Goal: Task Accomplishment & Management: Use online tool/utility

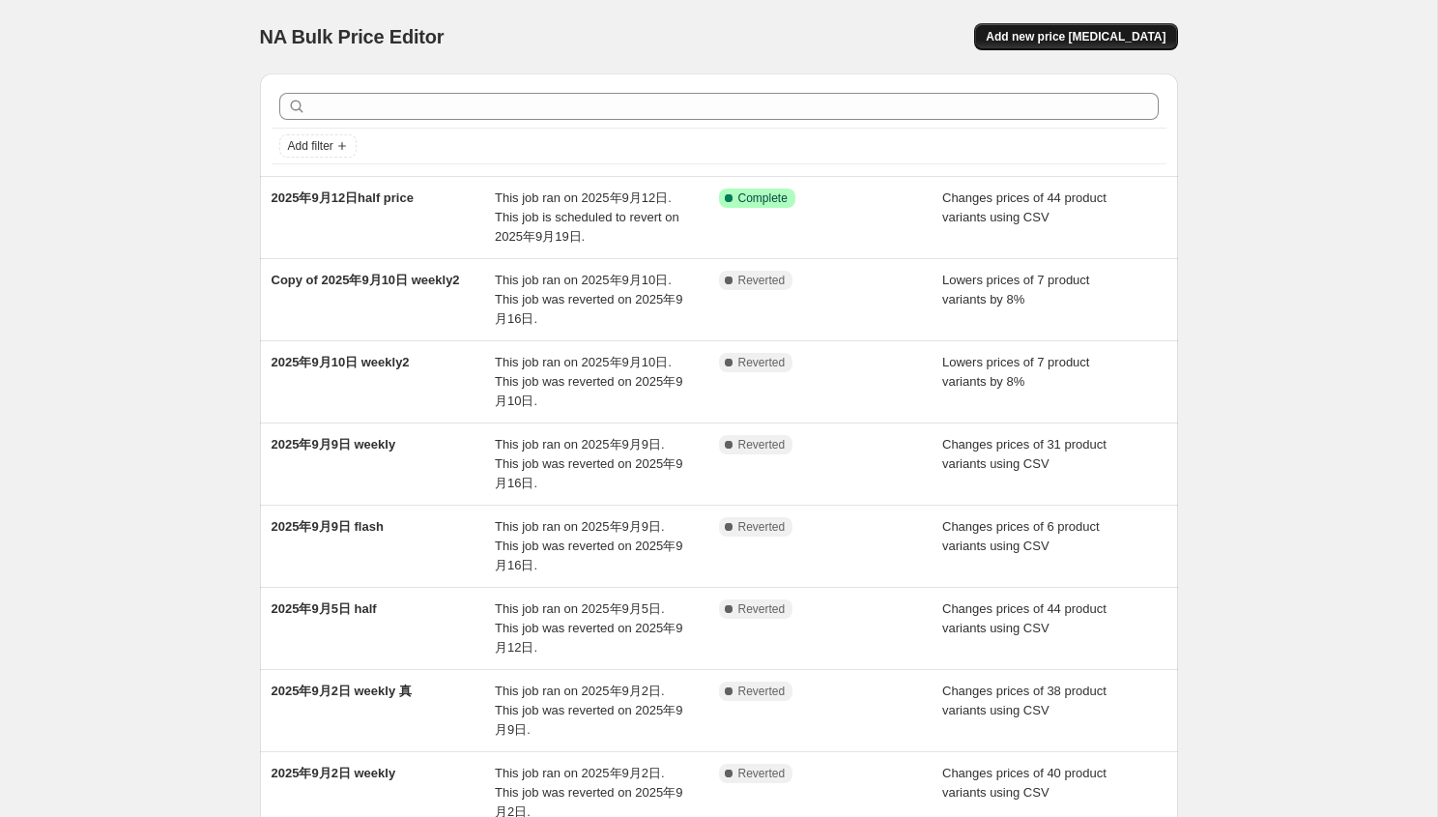
click at [1074, 27] on button "Add new price [MEDICAL_DATA]" at bounding box center [1075, 36] width 203 height 27
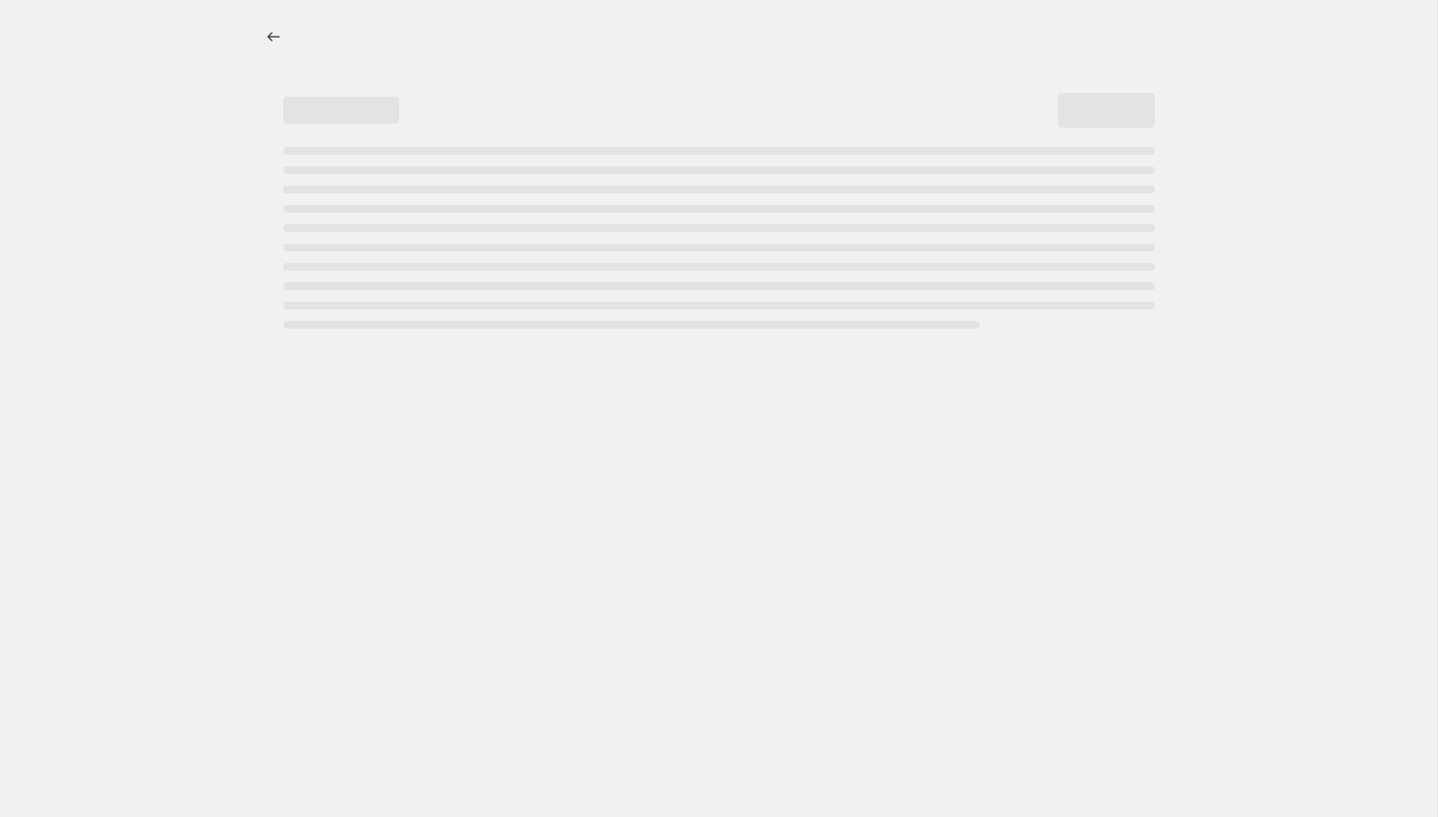
select select "percentage"
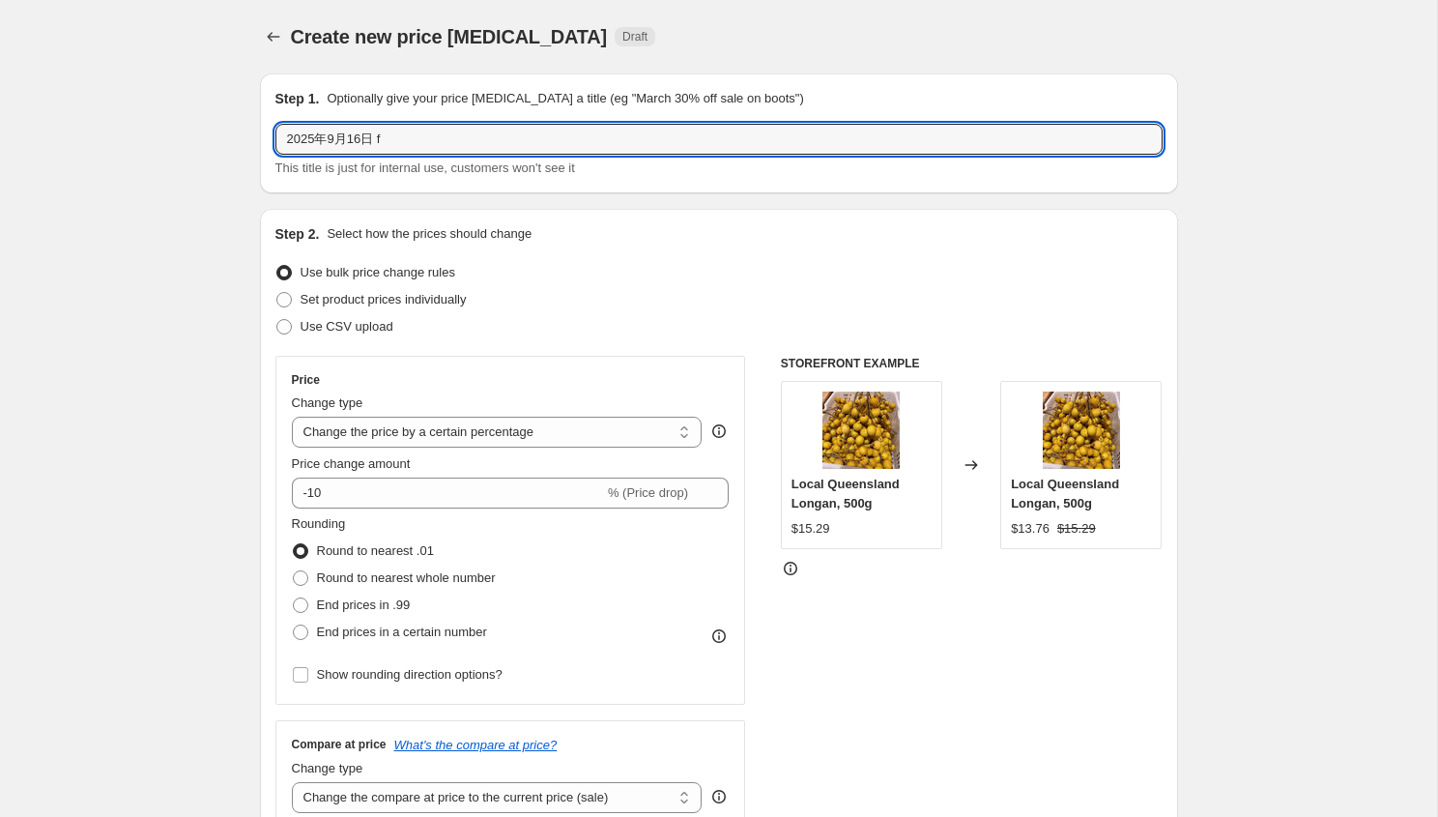
drag, startPoint x: 382, startPoint y: 135, endPoint x: 785, endPoint y: 161, distance: 403.8
click at [785, 161] on div "2025年9月16日 fl This title is just for internal use, customers won't see it" at bounding box center [718, 151] width 887 height 54
type input "2025年9月16日 flash"
click at [318, 327] on span "Use CSV upload" at bounding box center [347, 326] width 93 height 14
click at [277, 320] on input "Use CSV upload" at bounding box center [276, 319] width 1 height 1
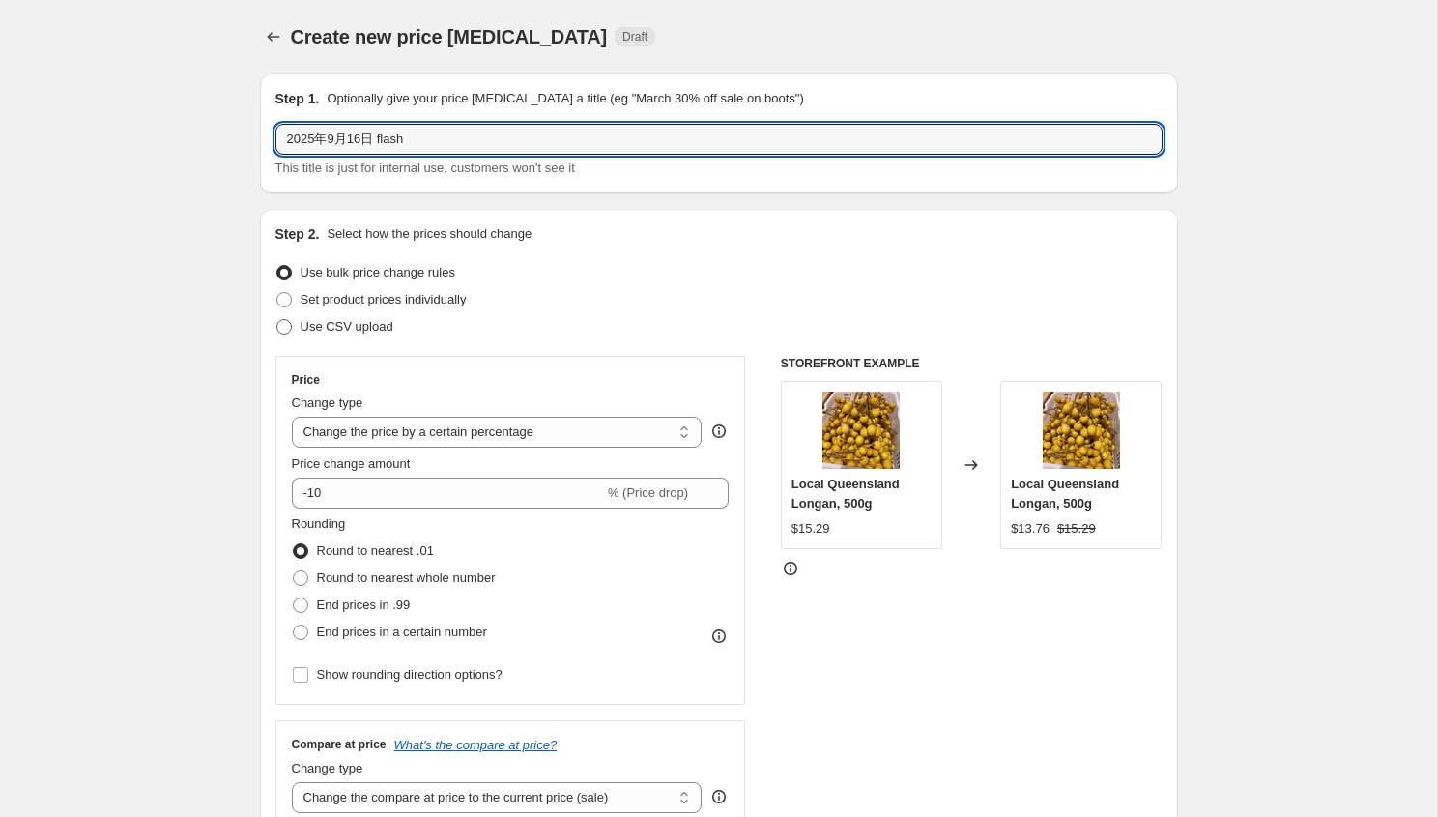
radio input "true"
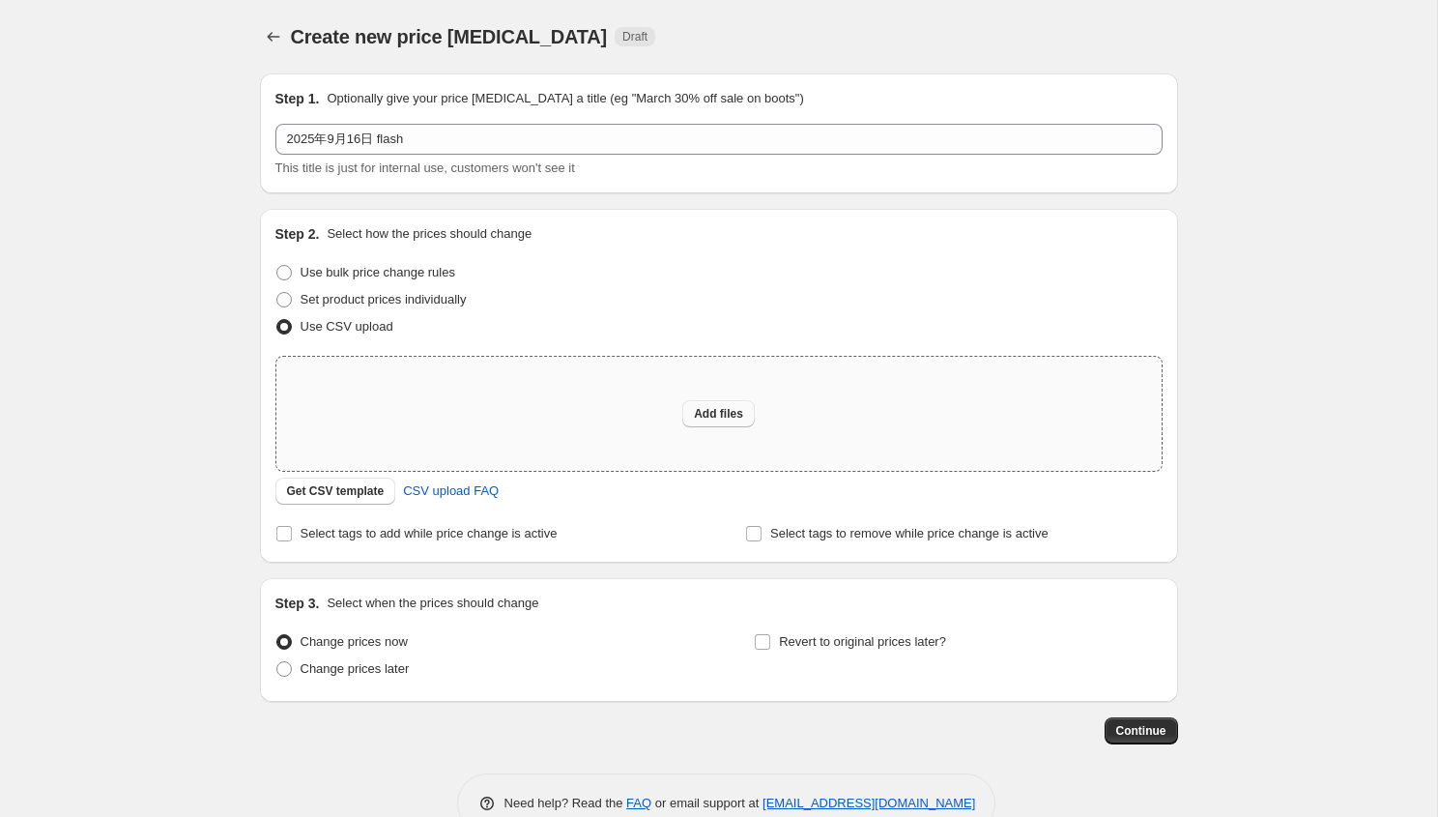
click at [723, 419] on span "Add files" at bounding box center [718, 413] width 49 height 15
type input "C:\fakepath\flash-9.16.csv"
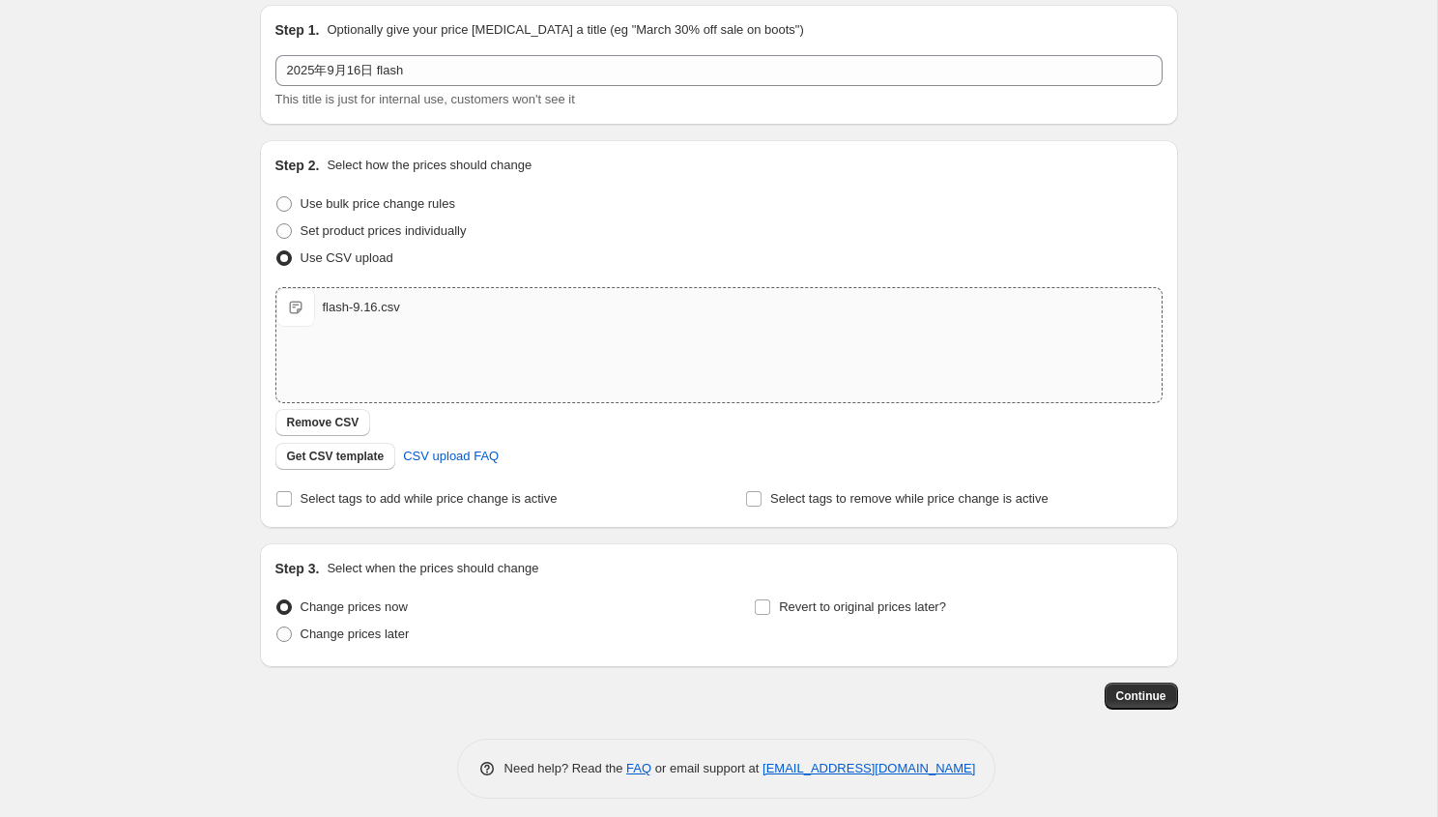
scroll to position [79, 0]
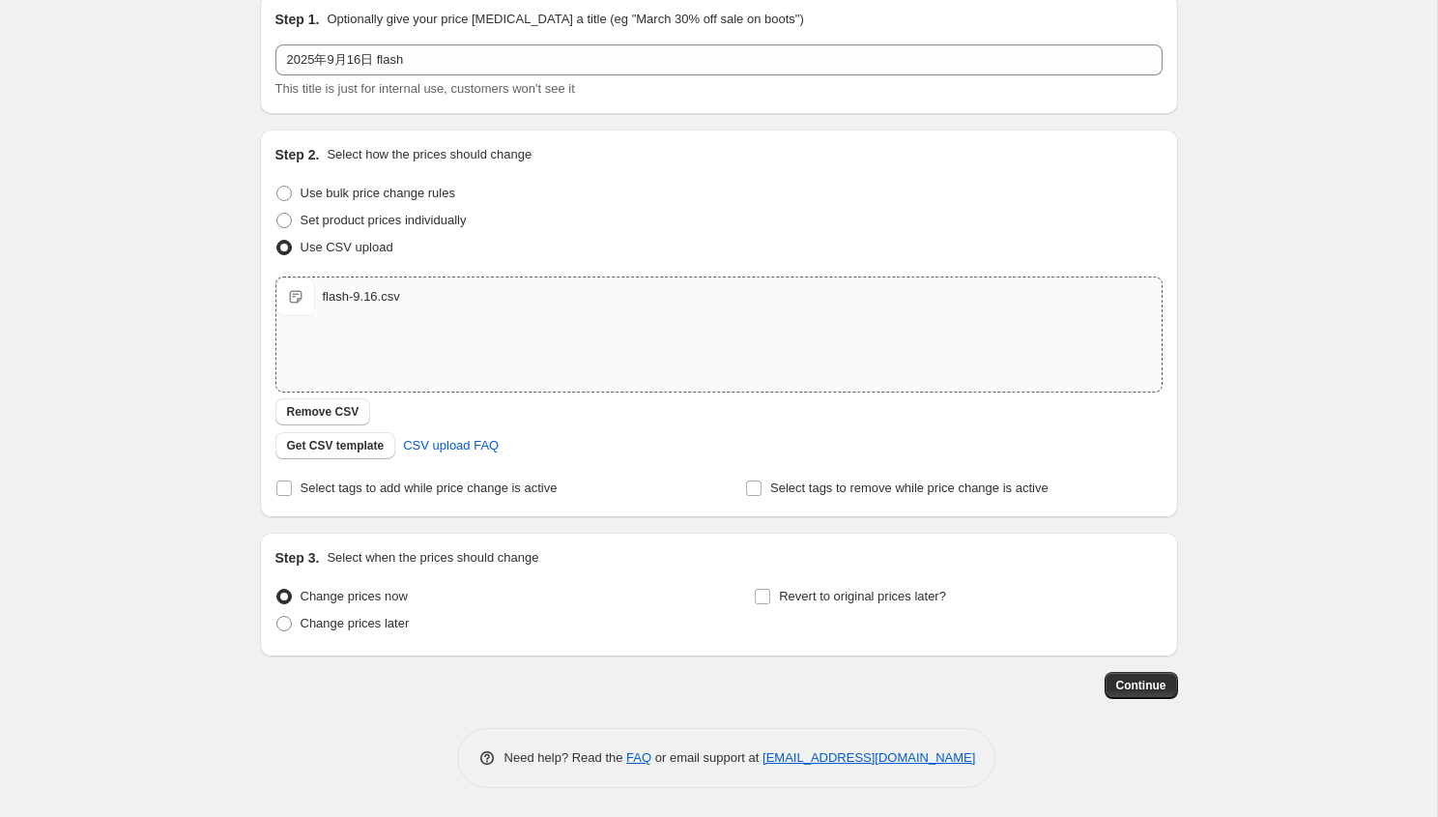
click at [533, 506] on div "Step 2. Select how the prices should change Use bulk price change rules Set pro…" at bounding box center [719, 324] width 918 height 388
click at [533, 501] on label "Select tags to add while price change is active" at bounding box center [416, 488] width 282 height 27
click at [292, 496] on input "Select tags to add while price change is active" at bounding box center [283, 487] width 15 height 15
checkbox input "true"
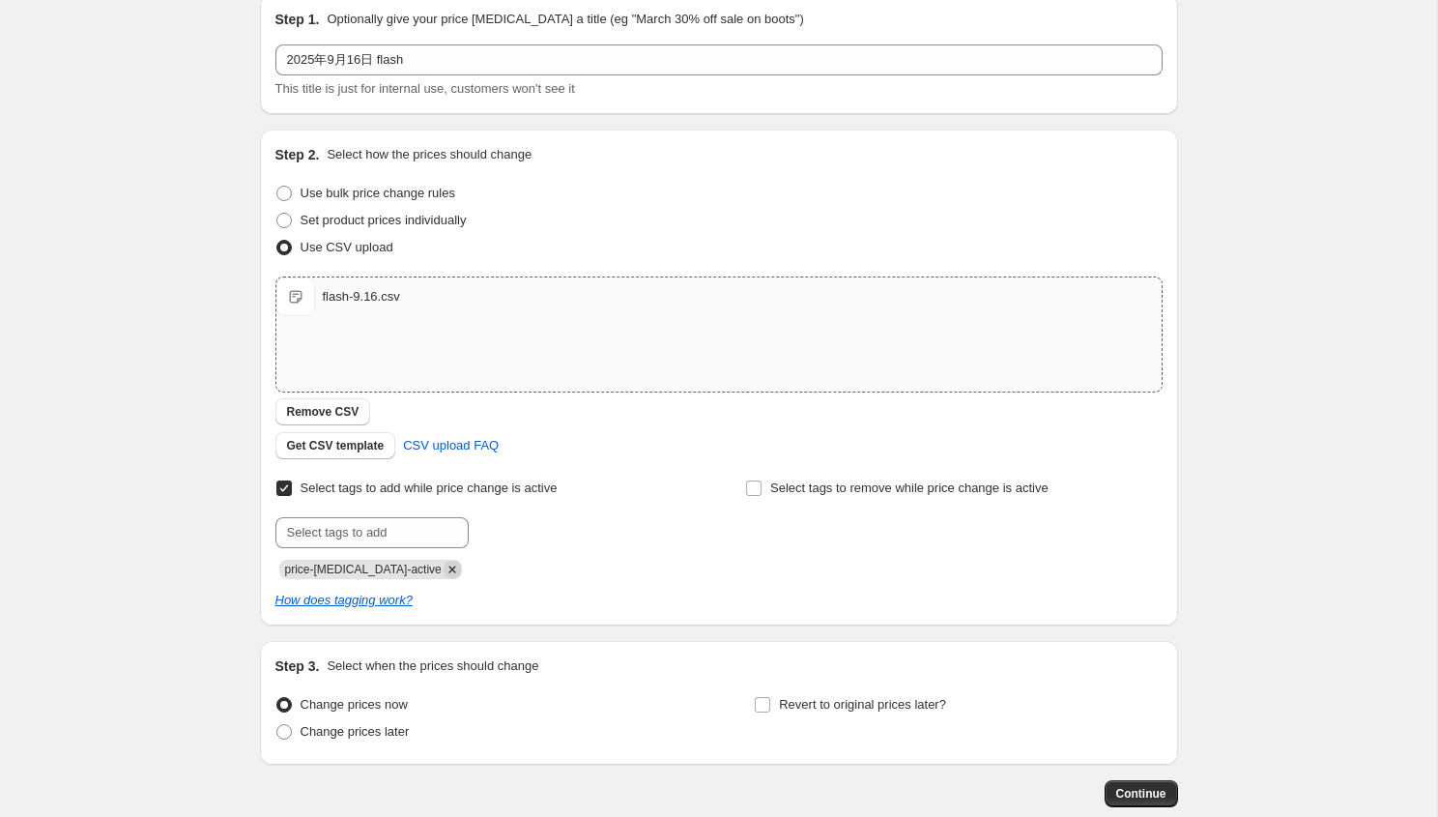
click at [444, 561] on icon "Remove price-change-job-active" at bounding box center [452, 569] width 17 height 17
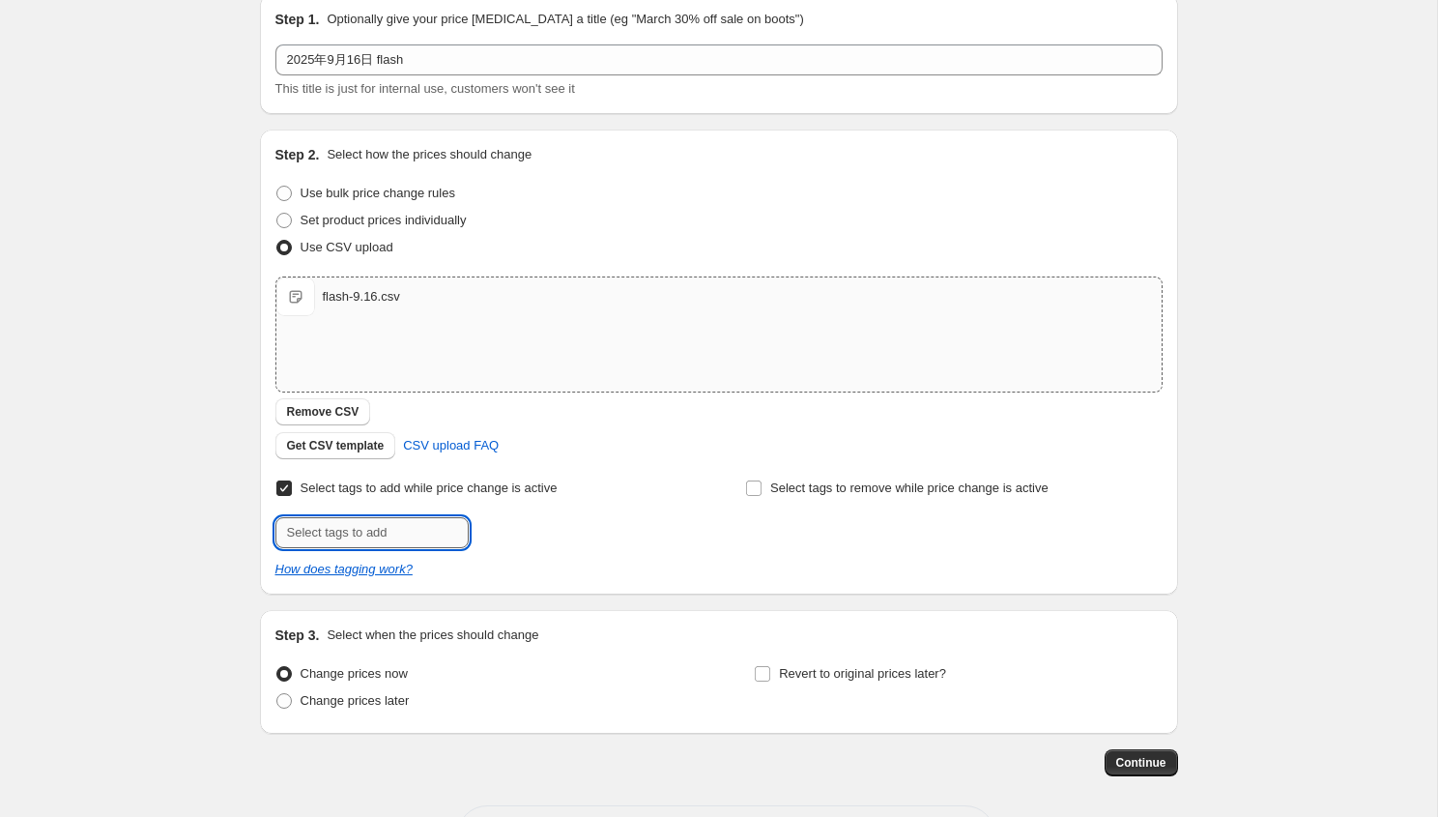
click at [419, 544] on input "text" at bounding box center [371, 532] width 193 height 31
type input "flash-sales"
click at [556, 541] on button "Add flash-sales" at bounding box center [528, 530] width 109 height 27
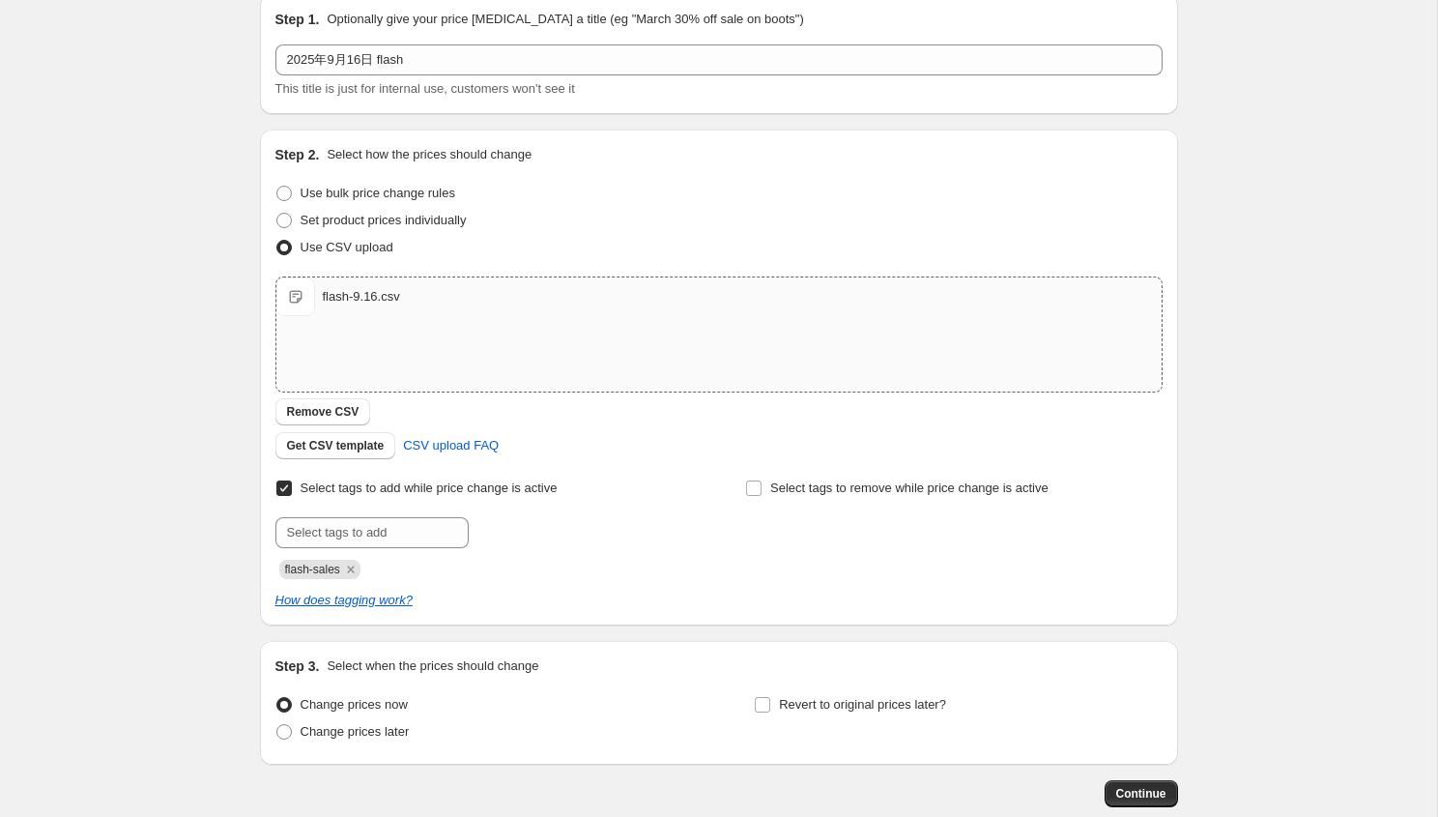
click at [734, 624] on div "Step 1. Optionally give your price [MEDICAL_DATA] a title (eg "March 30% off sa…" at bounding box center [712, 393] width 934 height 828
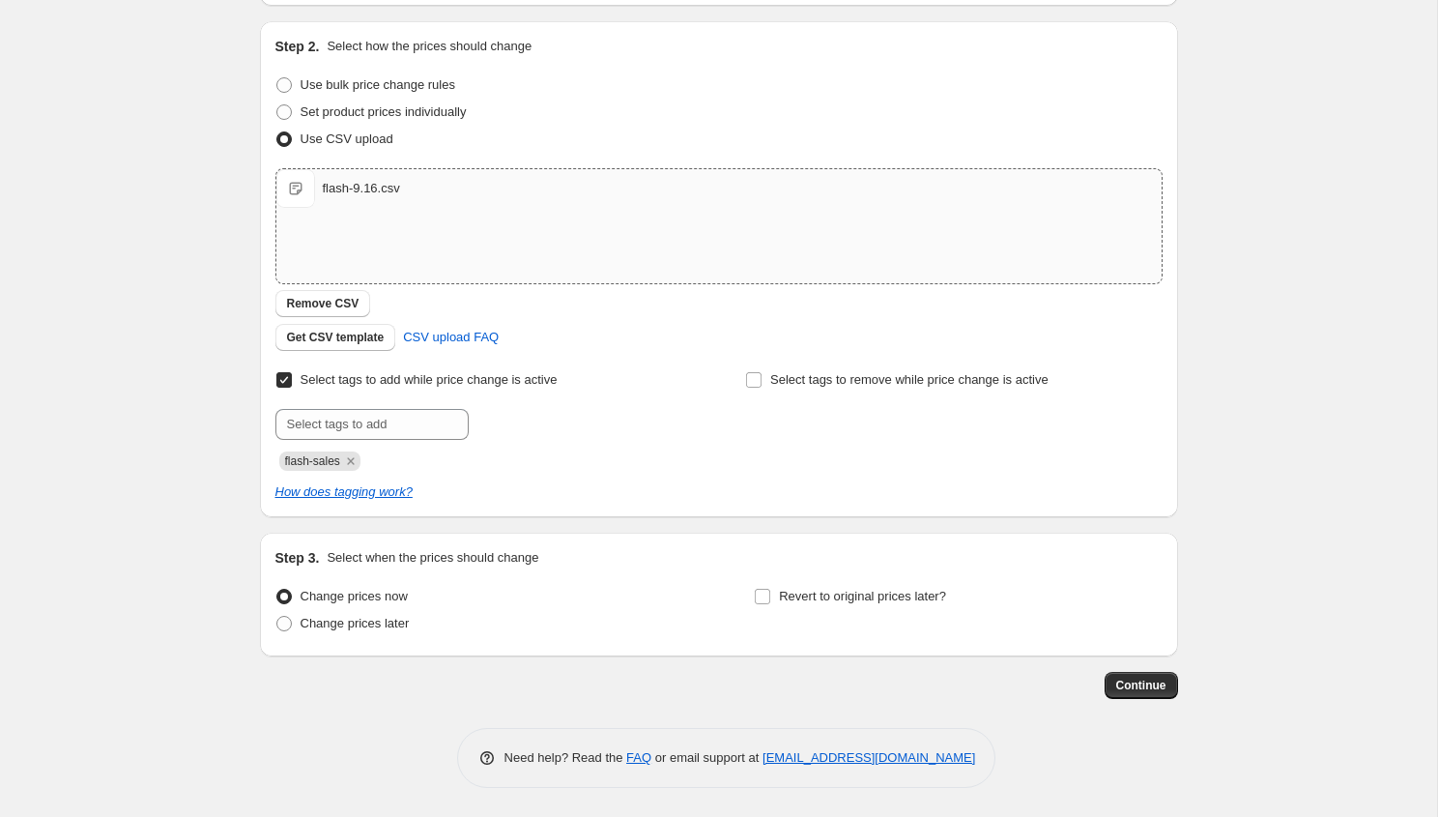
click at [752, 599] on div "Change prices now Change prices later Revert to original prices later?" at bounding box center [718, 612] width 887 height 58
click at [785, 599] on span "Revert to original prices later?" at bounding box center [862, 596] width 167 height 14
click at [770, 599] on input "Revert to original prices later?" at bounding box center [762, 596] width 15 height 15
checkbox input "true"
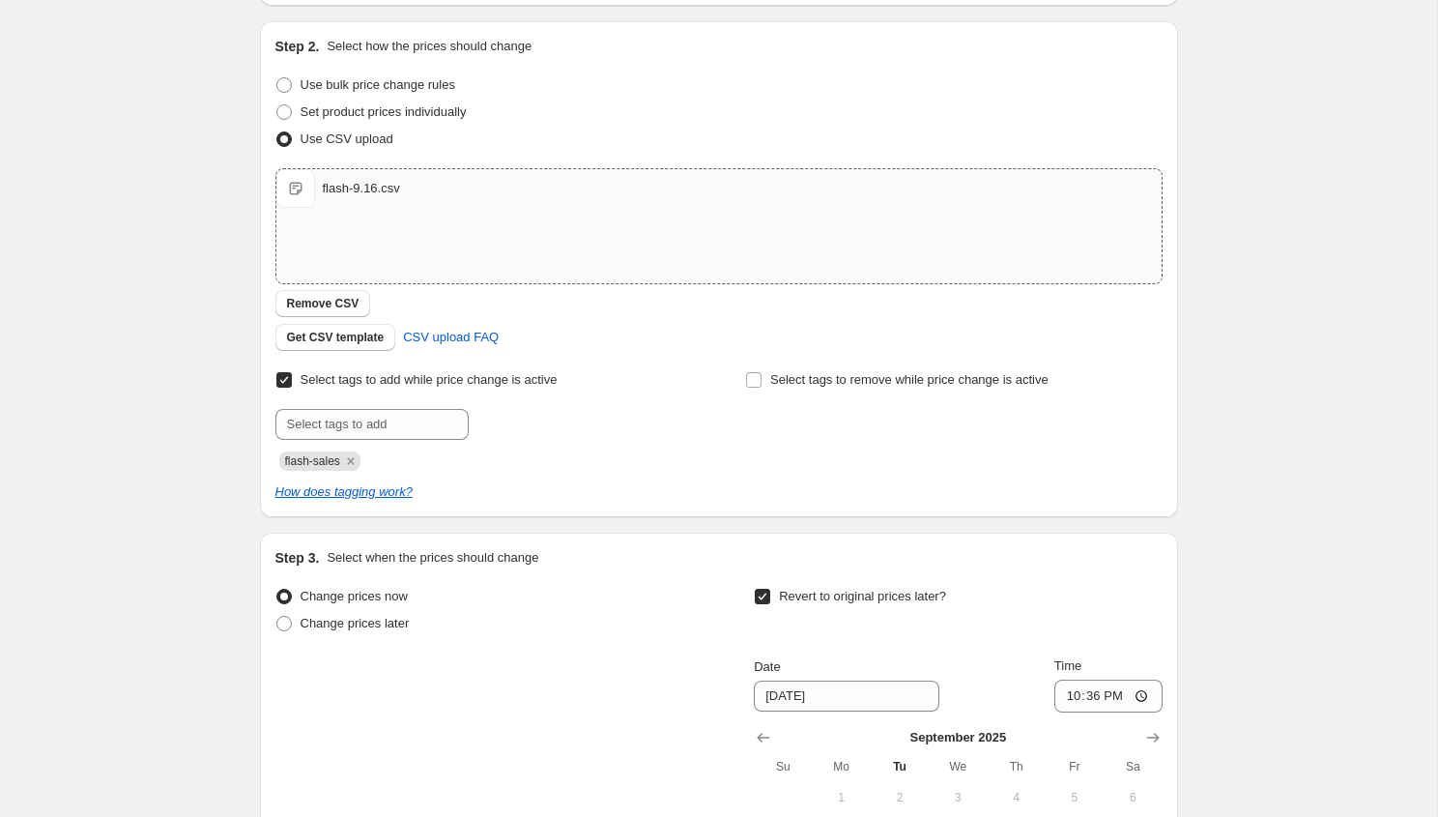
scroll to position [518, 0]
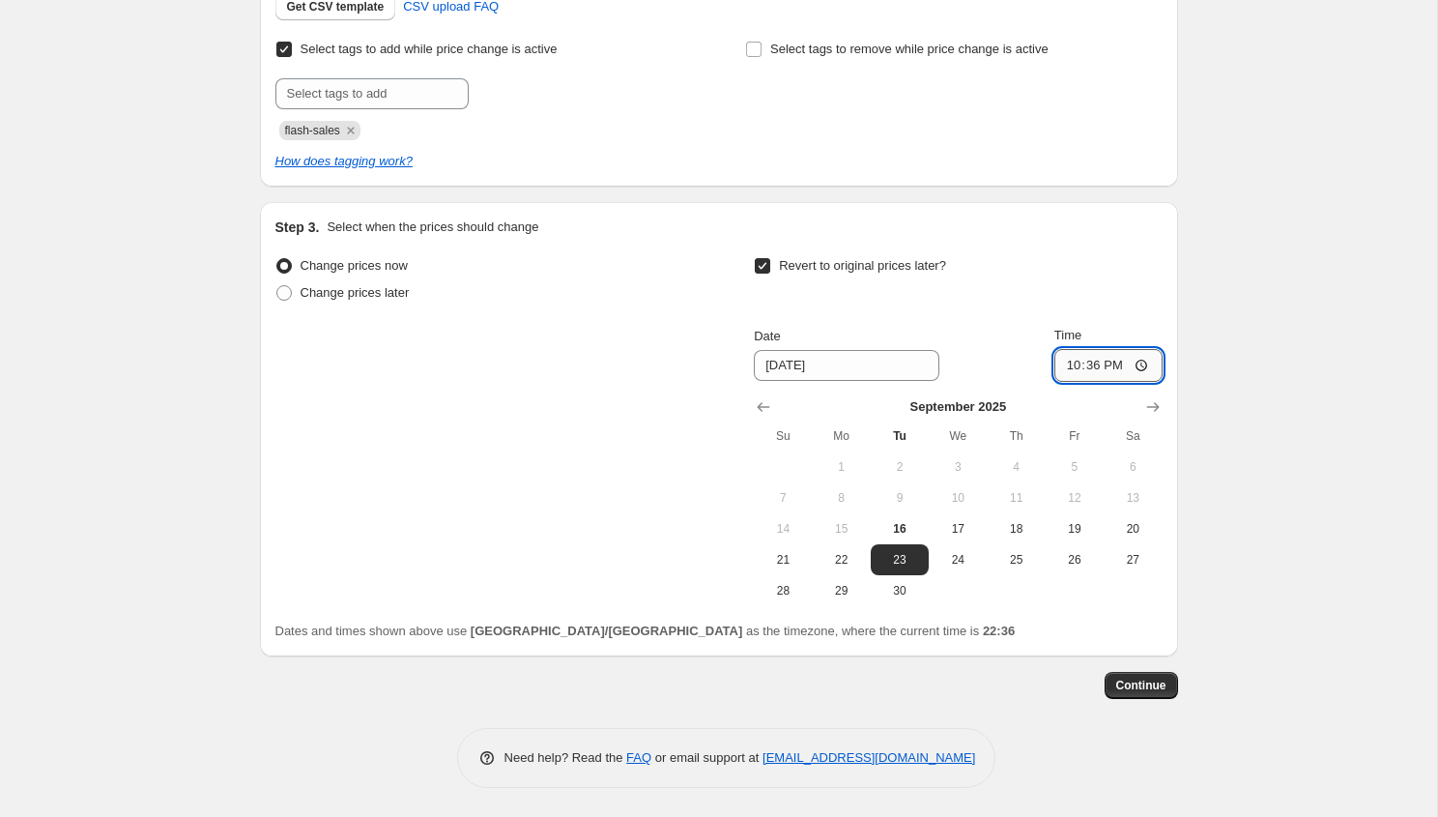
click at [1119, 364] on input "22:36" at bounding box center [1108, 365] width 108 height 33
type input "22:00"
click at [1274, 456] on div "Create new price [MEDICAL_DATA]. This page is ready Create new price [MEDICAL_D…" at bounding box center [718, 149] width 1437 height 1335
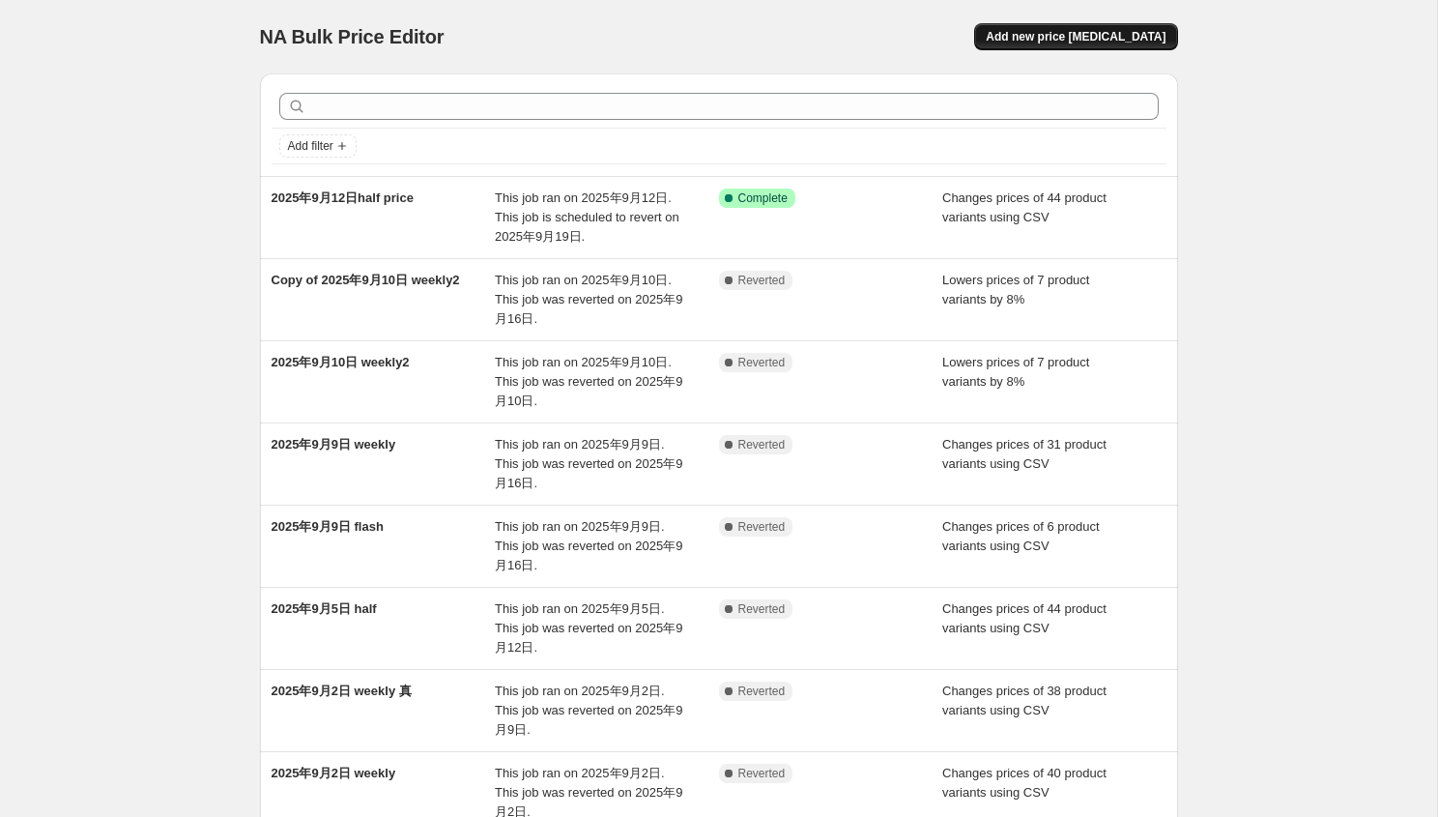
click at [1109, 39] on span "Add new price [MEDICAL_DATA]" at bounding box center [1076, 36] width 180 height 15
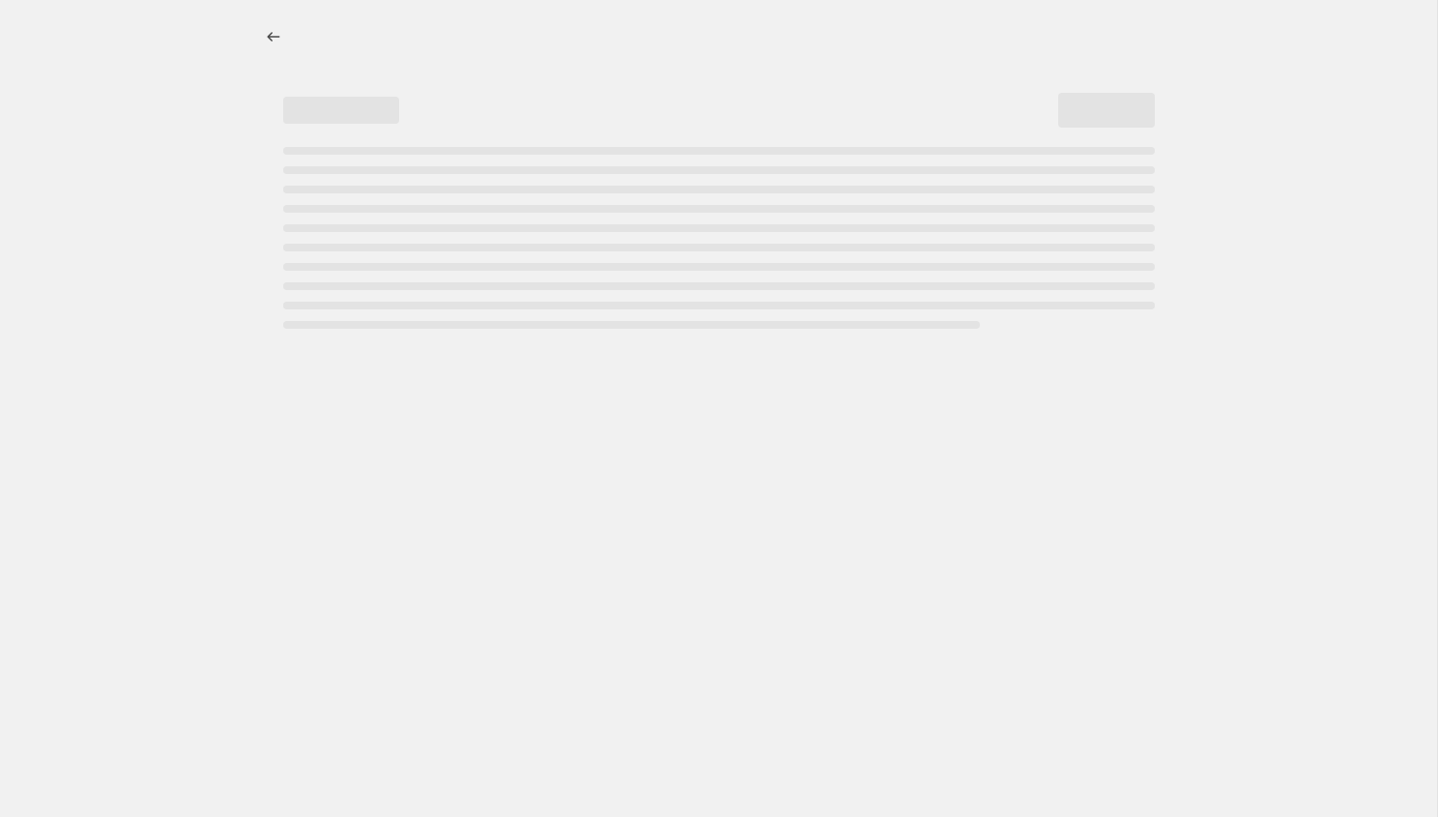
select select "percentage"
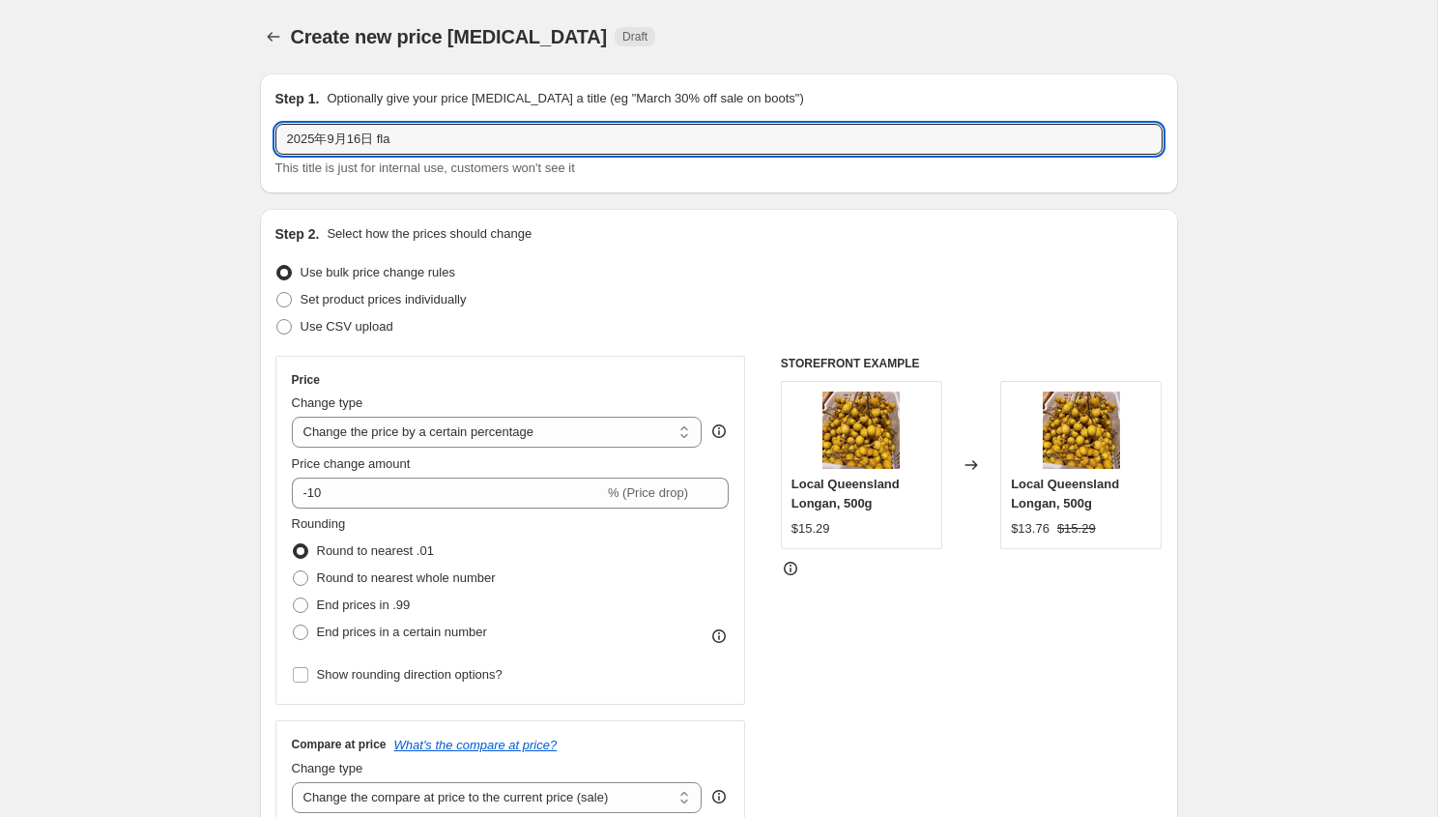
drag, startPoint x: 380, startPoint y: 138, endPoint x: 658, endPoint y: 199, distance: 284.9
type input "2025年9月16日 flash"
click at [381, 327] on span "Use CSV upload" at bounding box center [347, 326] width 93 height 14
click at [277, 320] on input "Use CSV upload" at bounding box center [276, 319] width 1 height 1
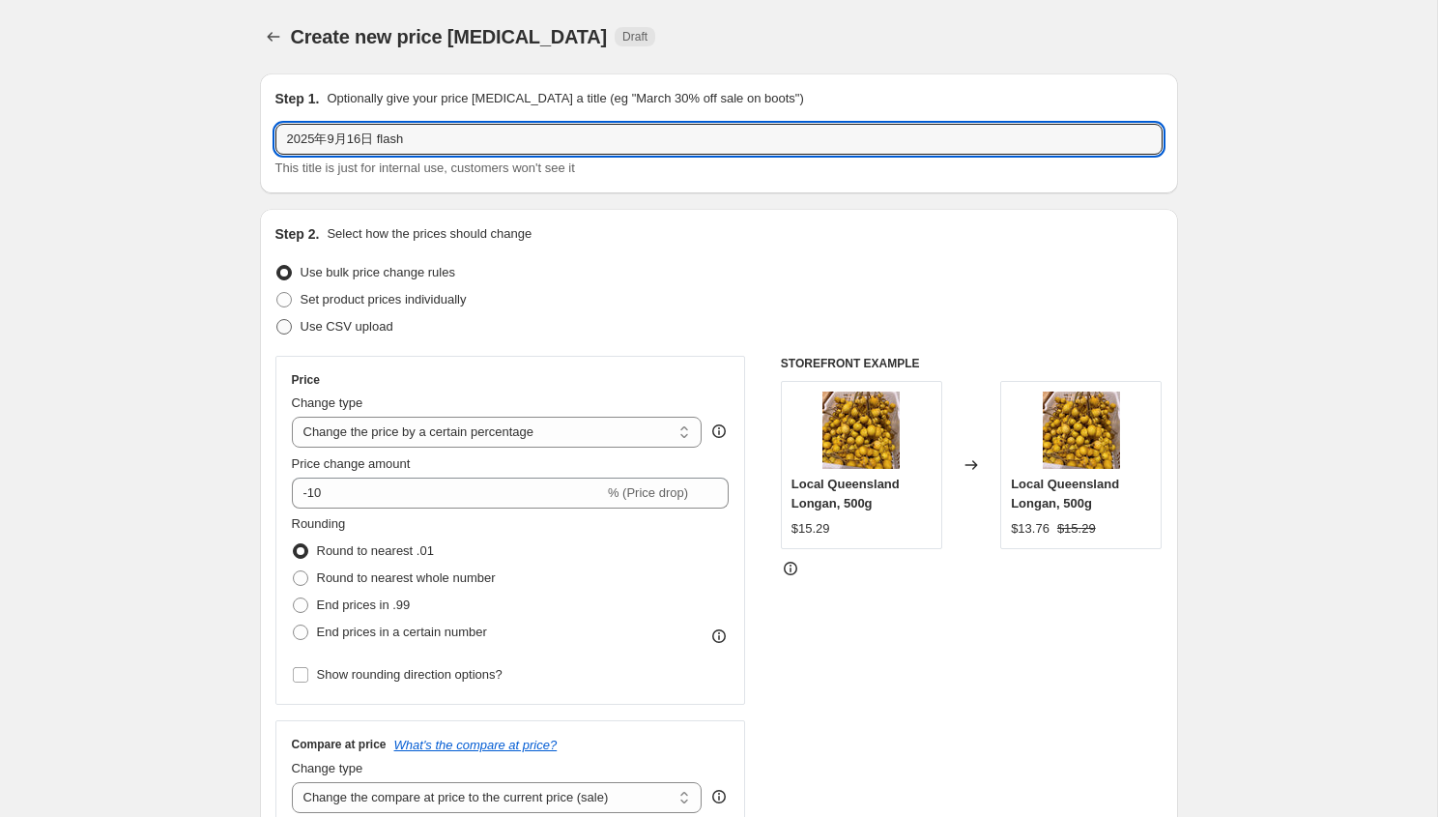
radio input "true"
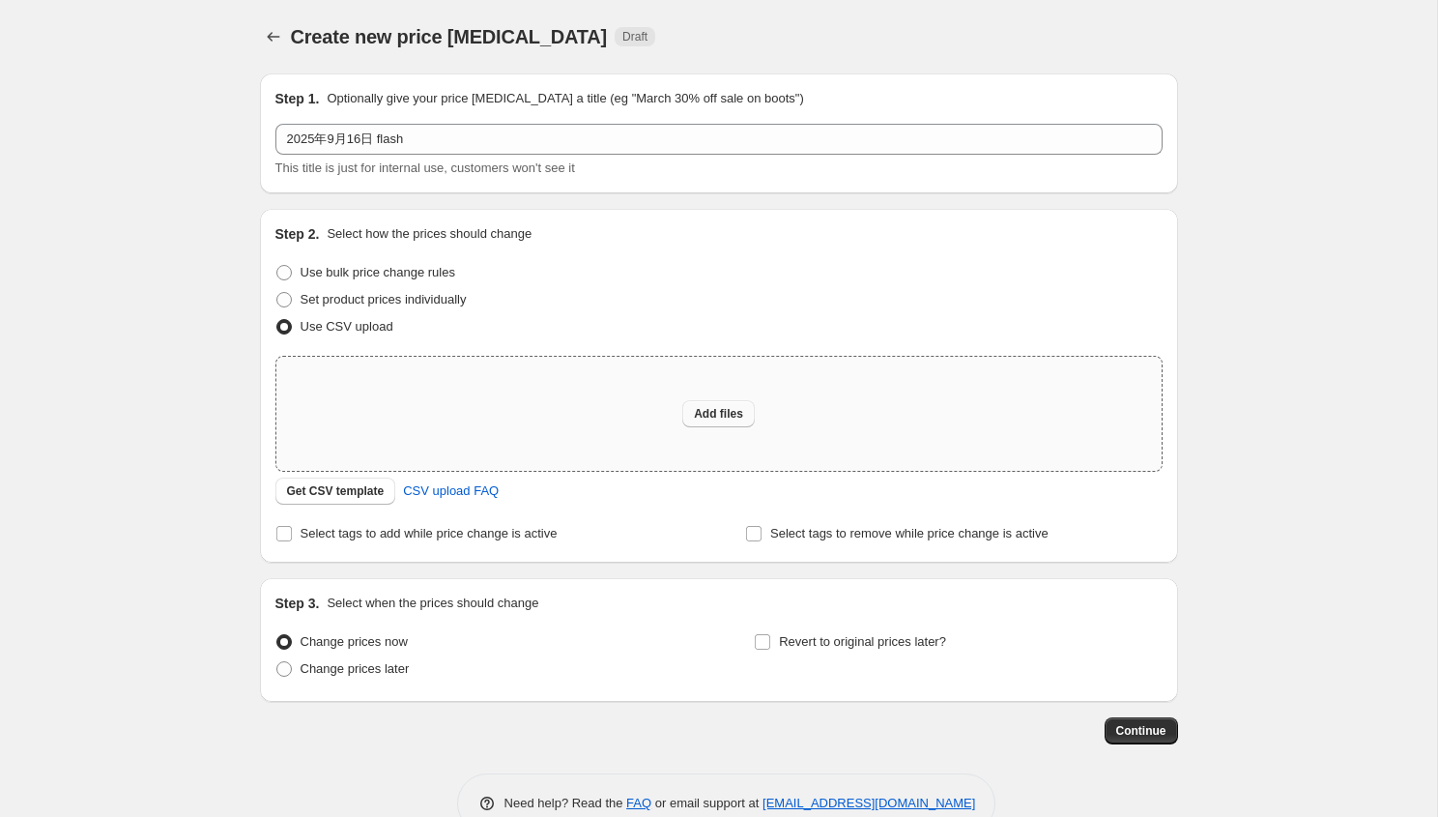
click at [705, 417] on span "Add files" at bounding box center [718, 413] width 49 height 15
type input "C:\fakepath\flash-9.16.csv"
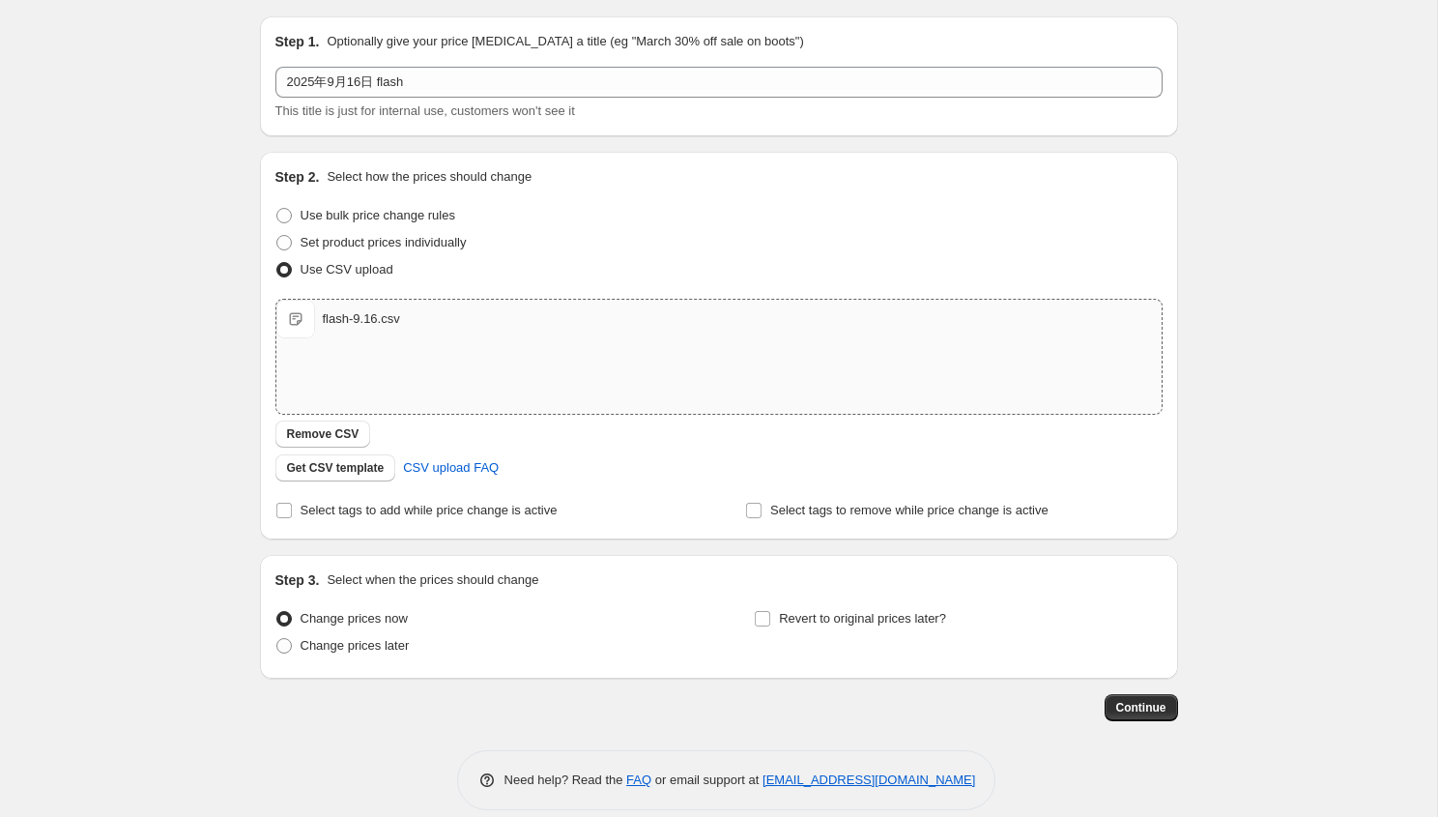
scroll to position [79, 0]
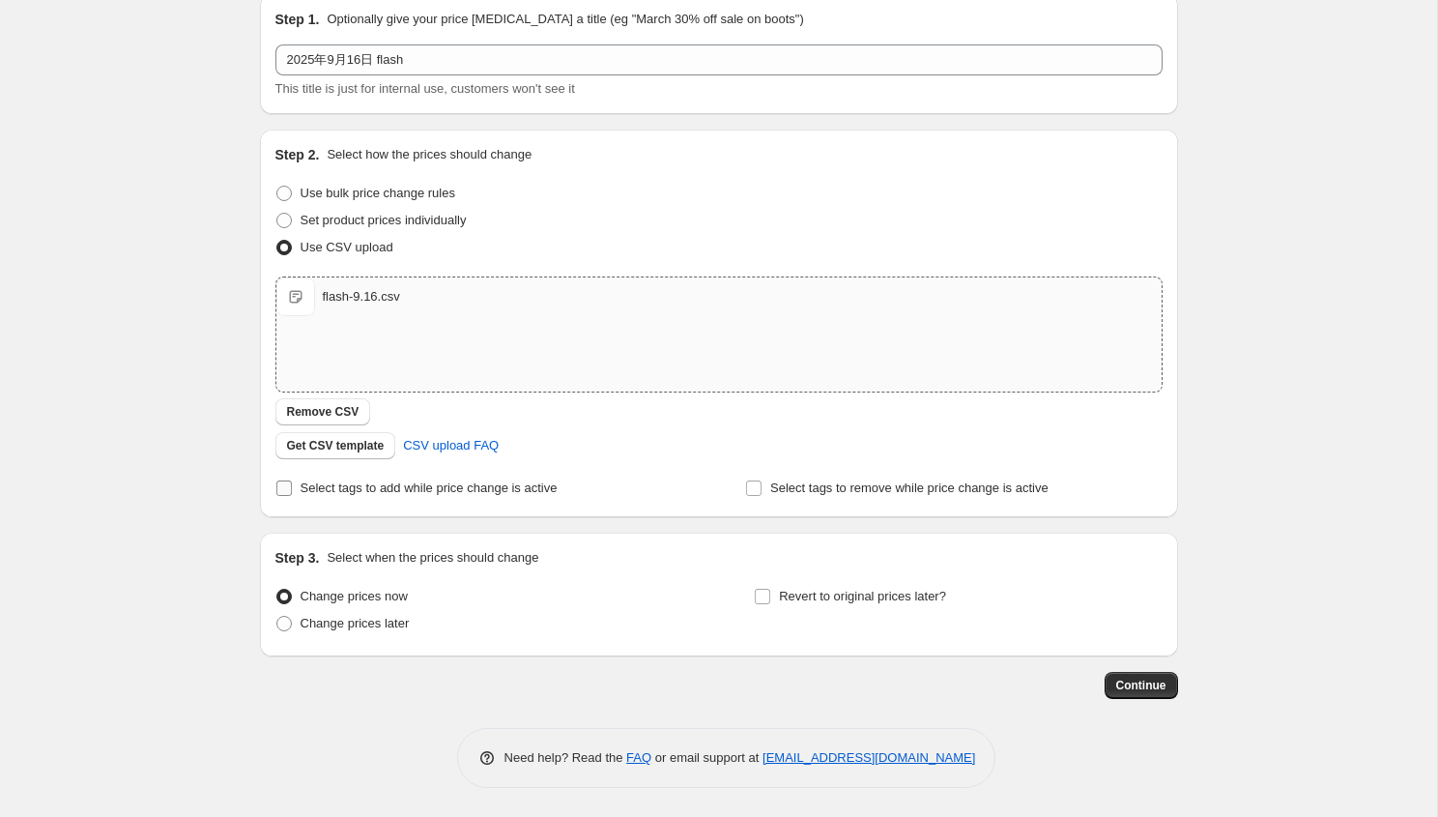
click at [446, 495] on span "Select tags to add while price change is active" at bounding box center [429, 487] width 257 height 19
click at [292, 495] on input "Select tags to add while price change is active" at bounding box center [283, 487] width 15 height 15
checkbox input "true"
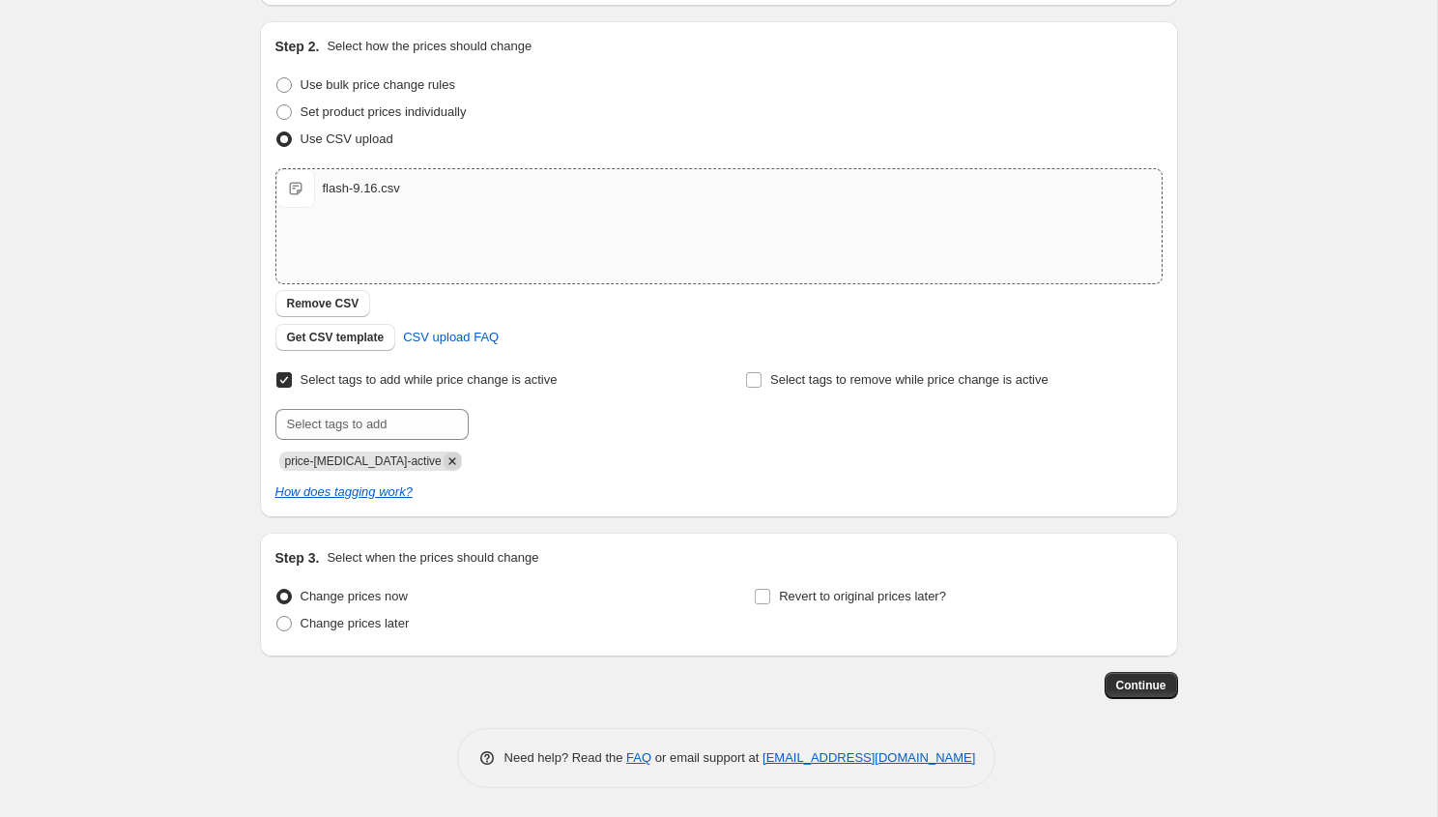
click at [444, 465] on icon "Remove price-change-job-active" at bounding box center [452, 460] width 17 height 17
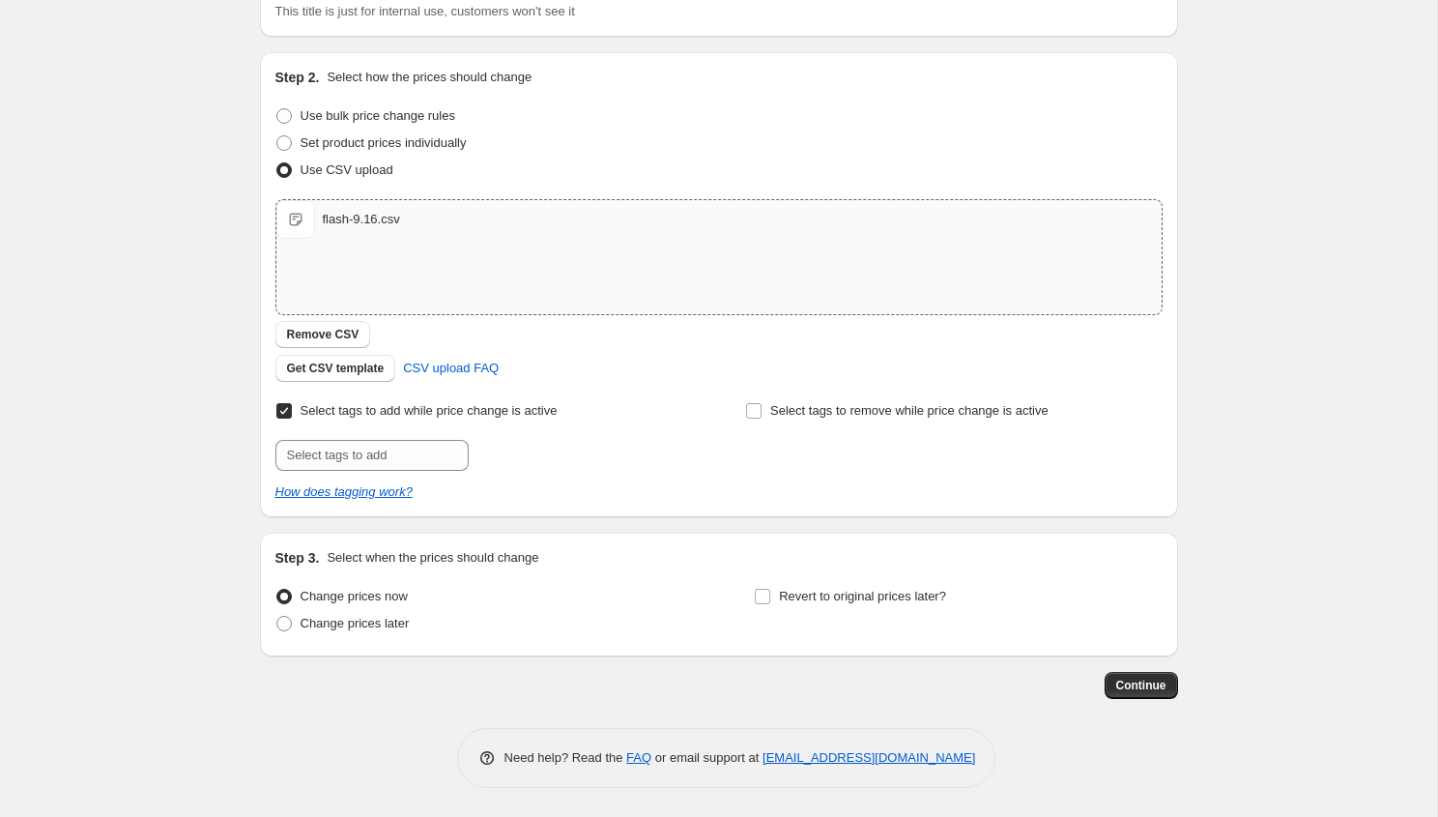
click at [427, 428] on div "Select tags to add while price change is active Submit" at bounding box center [483, 433] width 417 height 73
click at [420, 458] on input "text" at bounding box center [371, 455] width 193 height 31
click at [412, 458] on input "text" at bounding box center [371, 455] width 193 height 31
type input "flash-sales"
click at [275, 52] on button "Submit" at bounding box center [302, 62] width 55 height 20
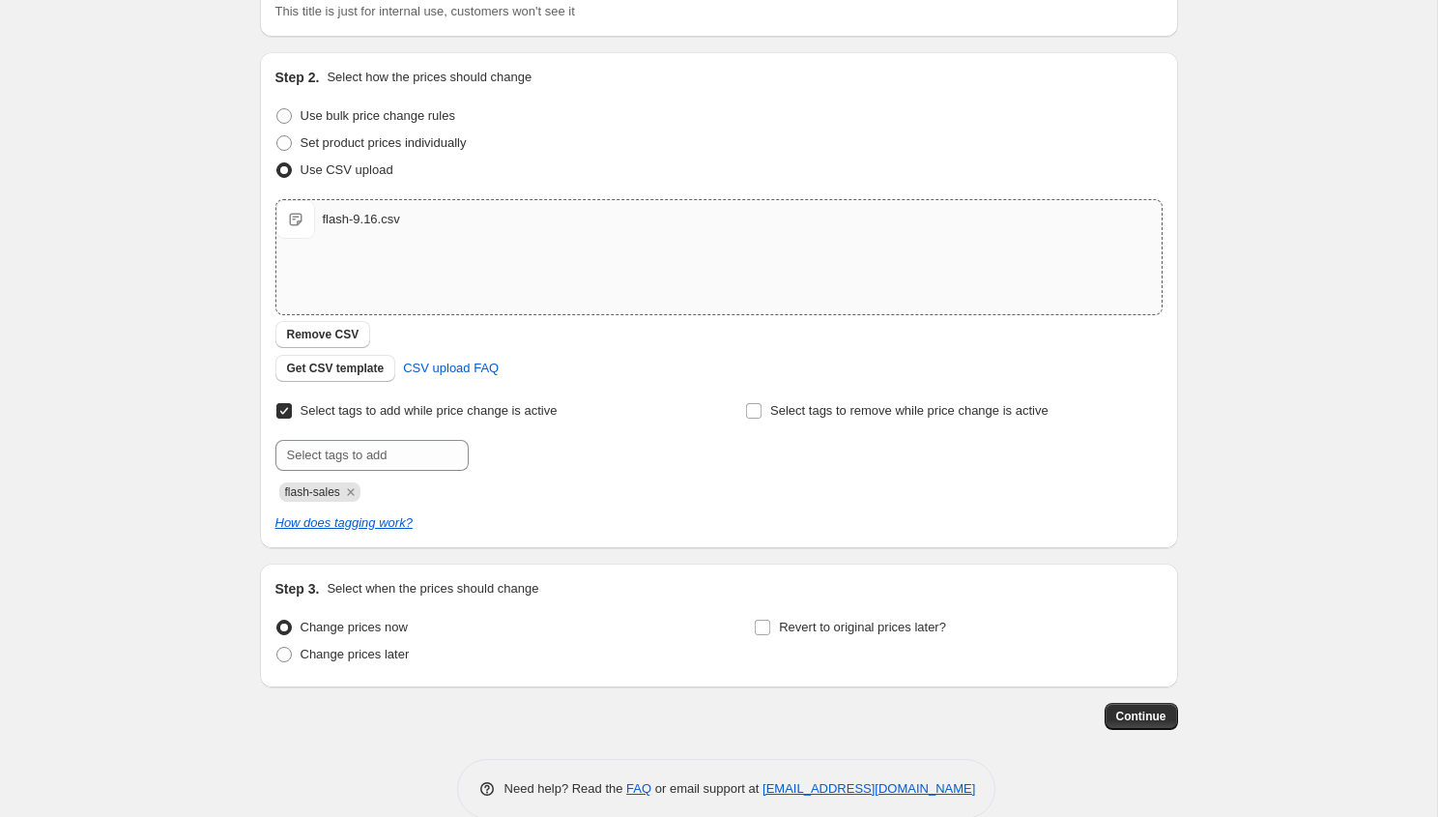
click at [614, 503] on div "Select tags to add while price change is active Submit flash-sales Select tags …" at bounding box center [718, 464] width 887 height 135
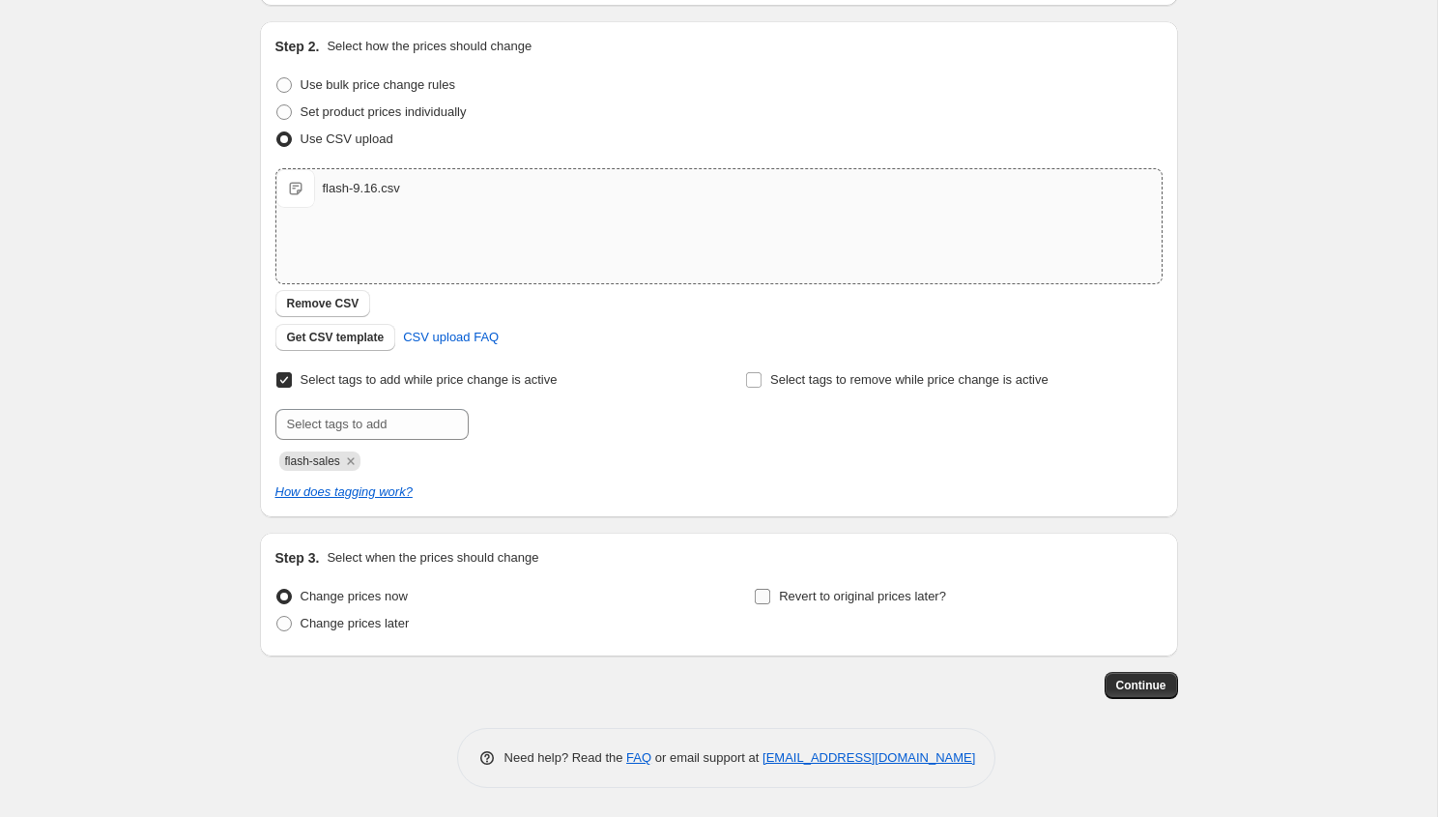
click at [755, 597] on input "Revert to original prices later?" at bounding box center [762, 596] width 15 height 15
checkbox input "true"
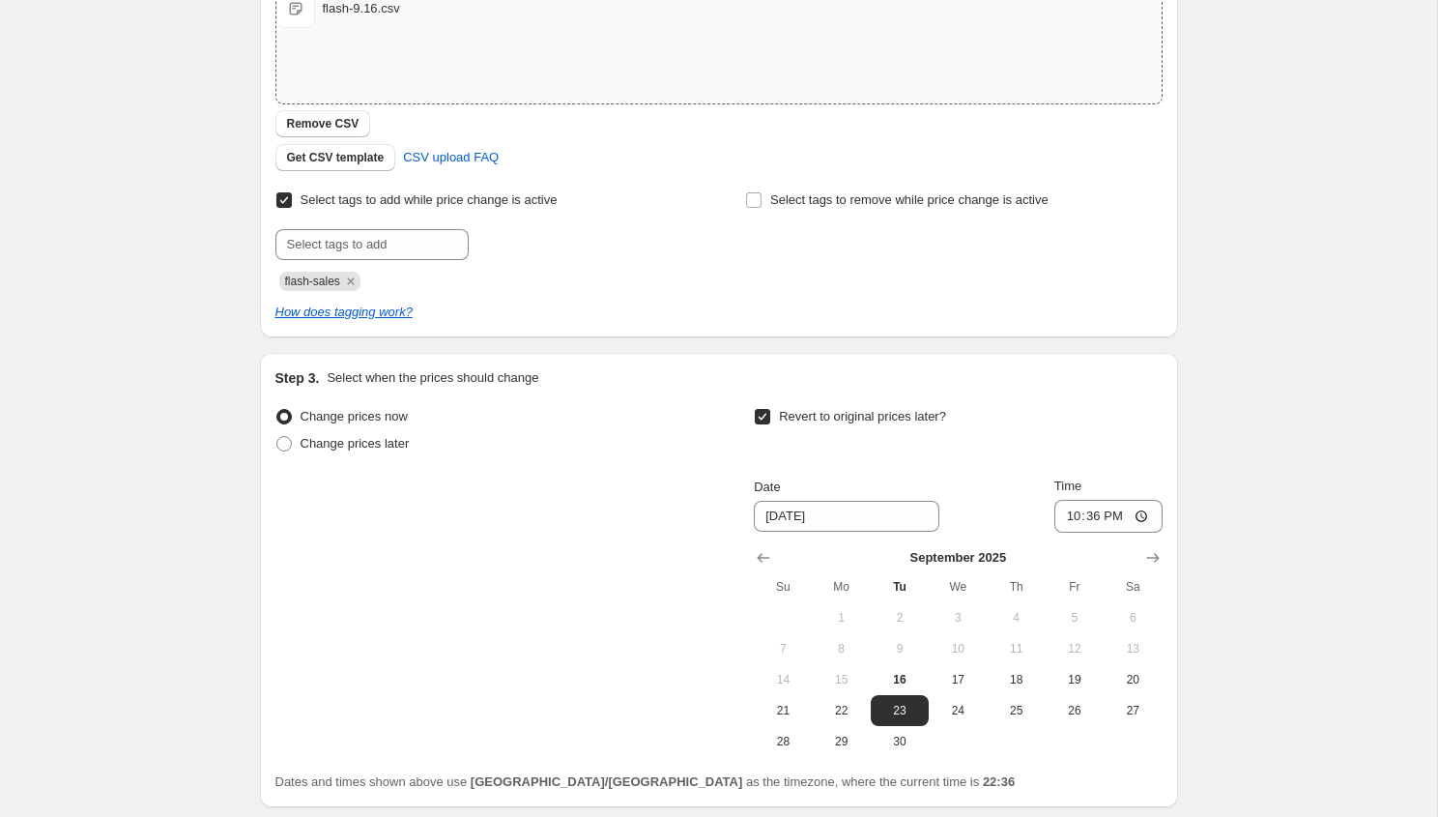
scroll to position [518, 0]
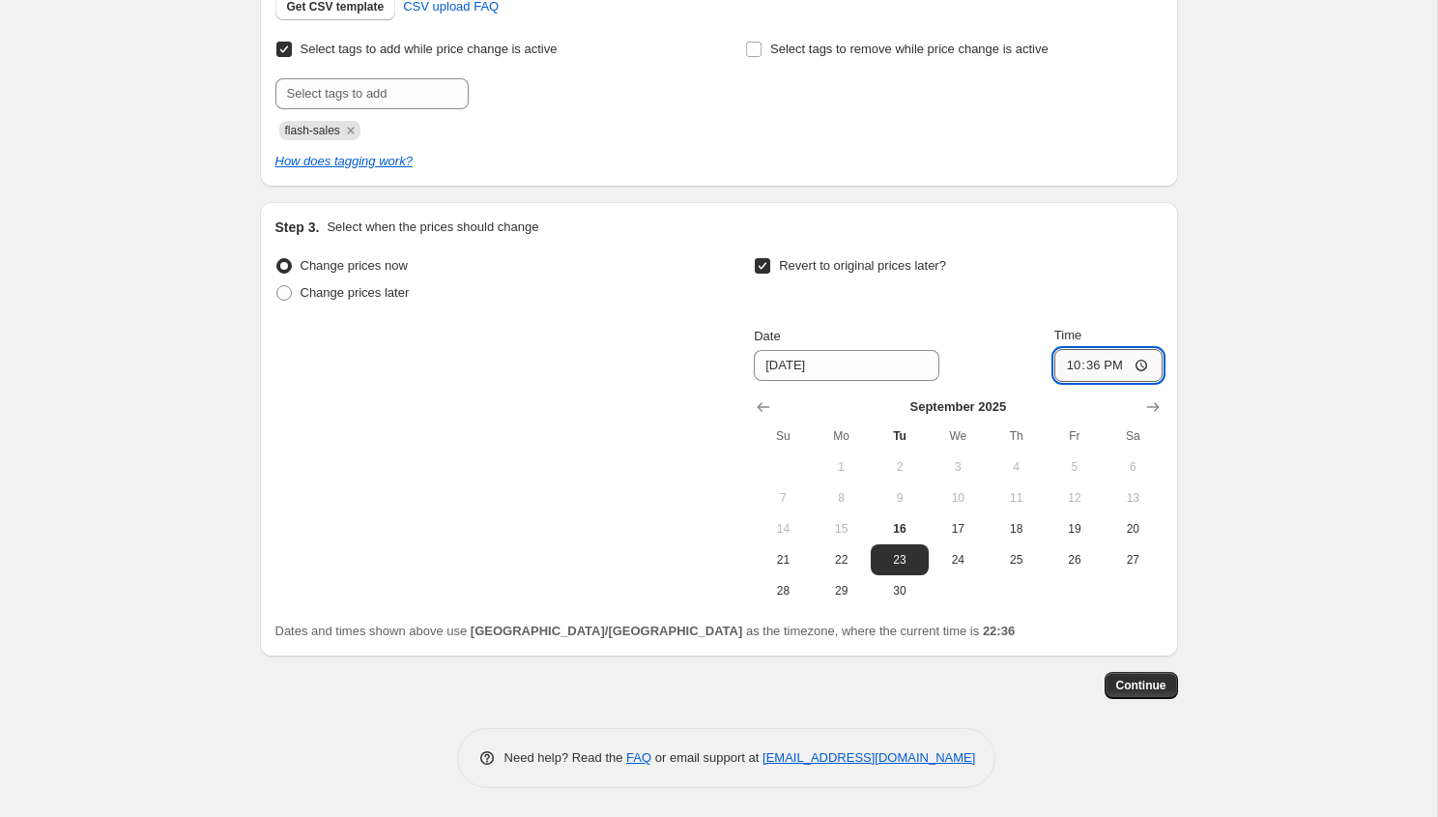
click at [1116, 366] on input "22:36" at bounding box center [1108, 365] width 108 height 33
type input "22:00"
click at [548, 470] on div "Change prices now Change prices later Revert to original prices later? Date [DA…" at bounding box center [718, 429] width 887 height 354
click at [1159, 690] on span "Continue" at bounding box center [1141, 684] width 50 height 15
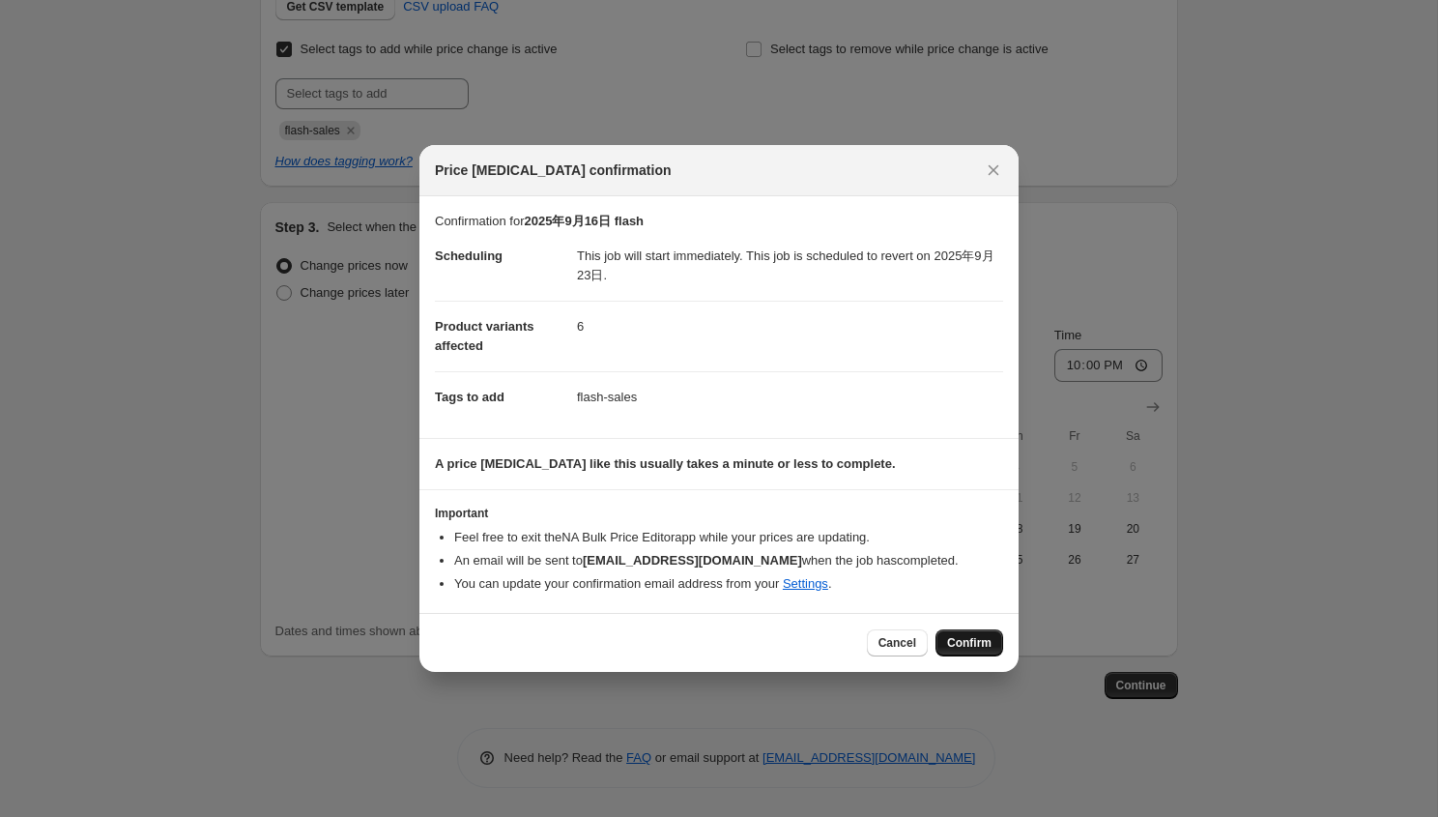
click at [983, 648] on span "Confirm" at bounding box center [969, 642] width 44 height 15
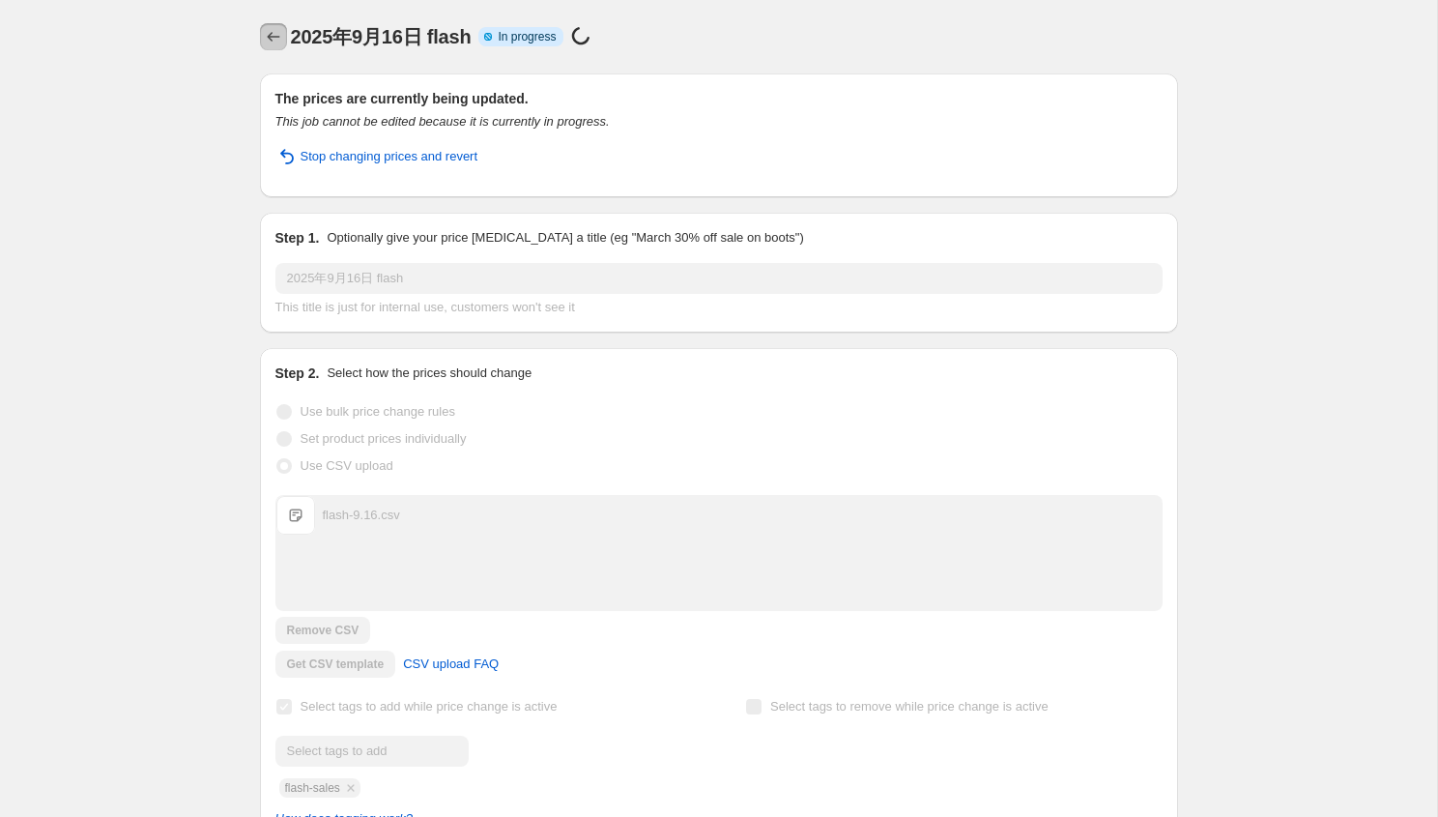
click at [282, 43] on icon "Price change jobs" at bounding box center [273, 36] width 19 height 19
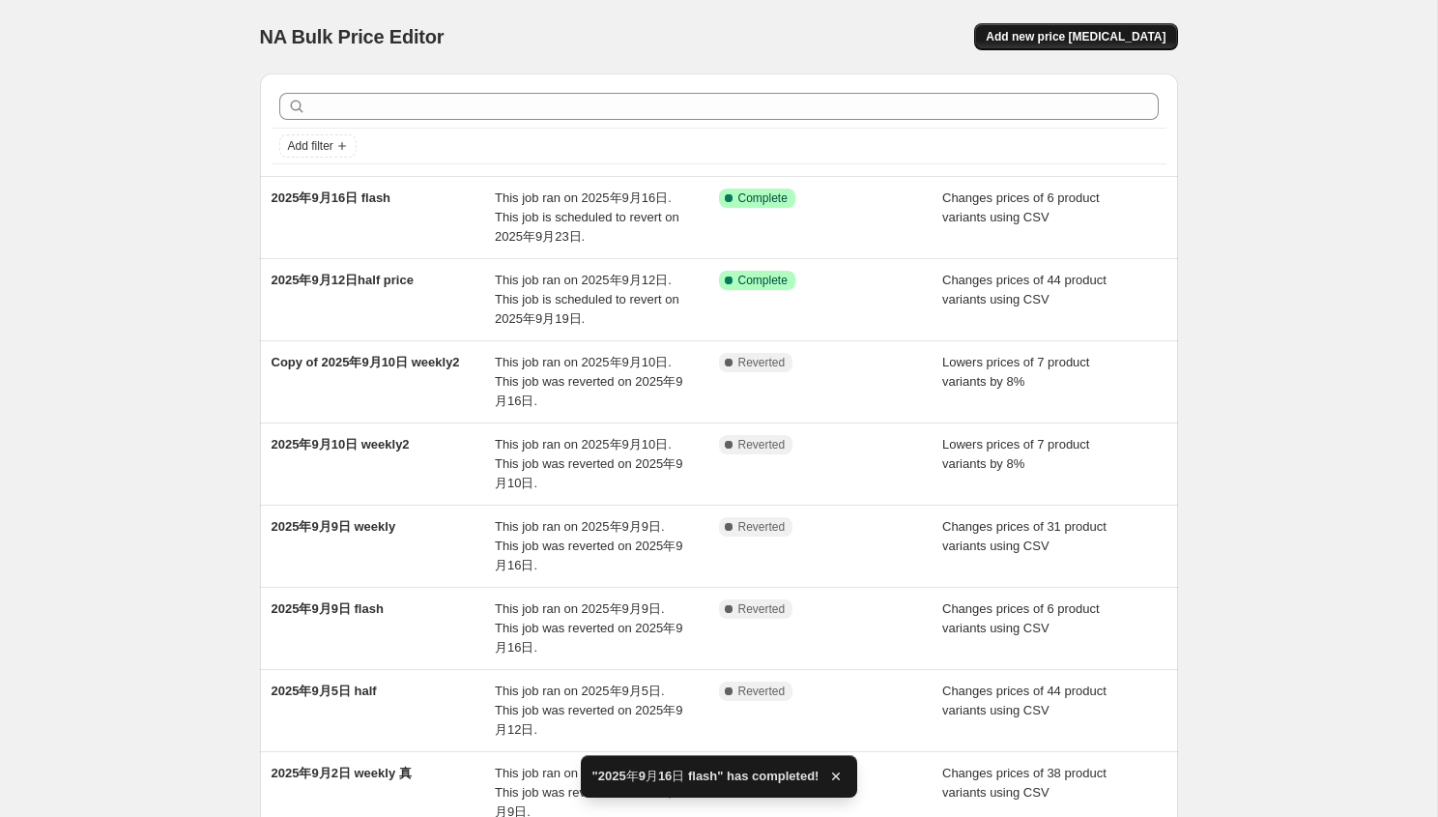
click at [1085, 41] on span "Add new price [MEDICAL_DATA]" at bounding box center [1076, 36] width 180 height 15
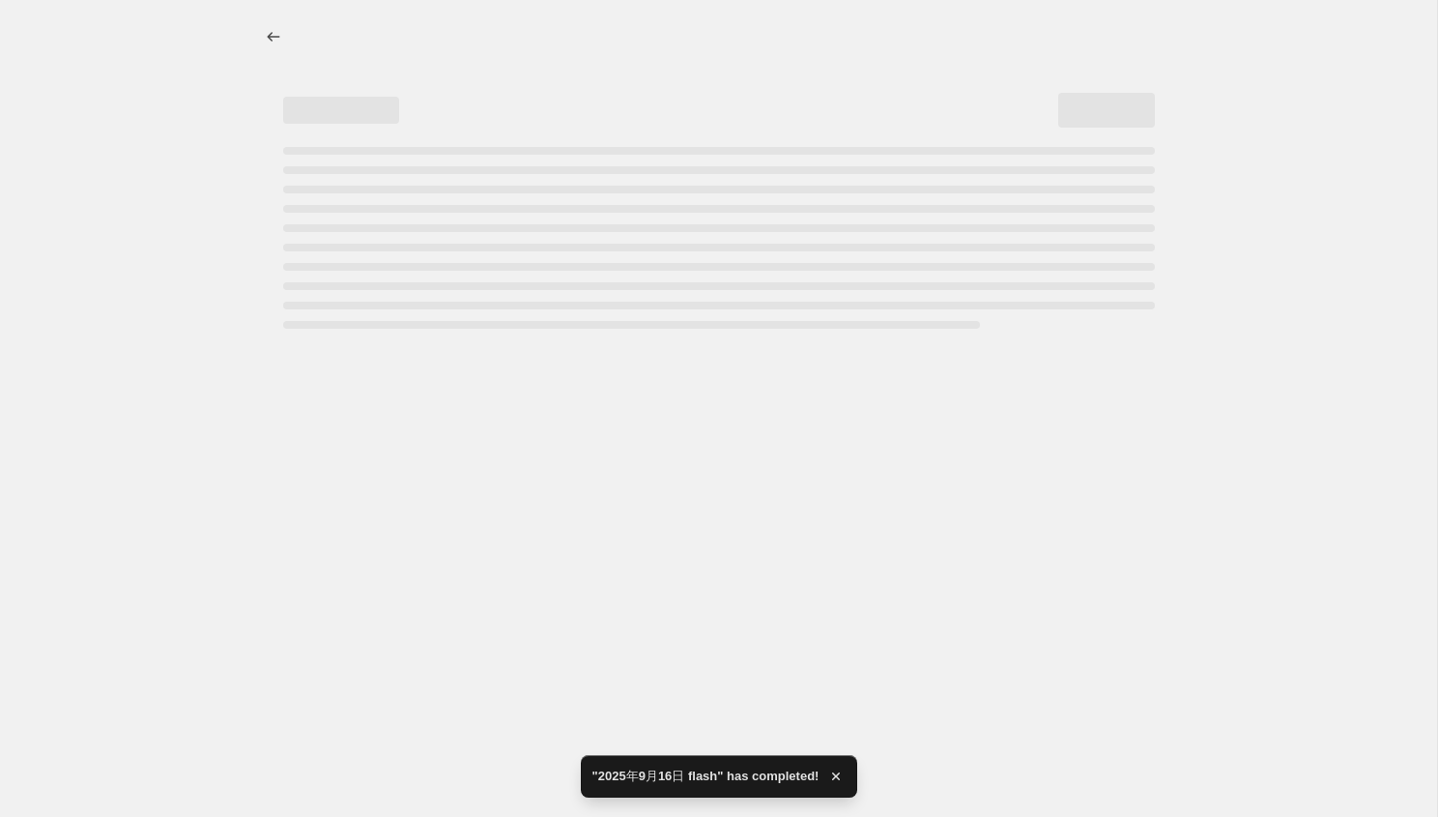
select select "percentage"
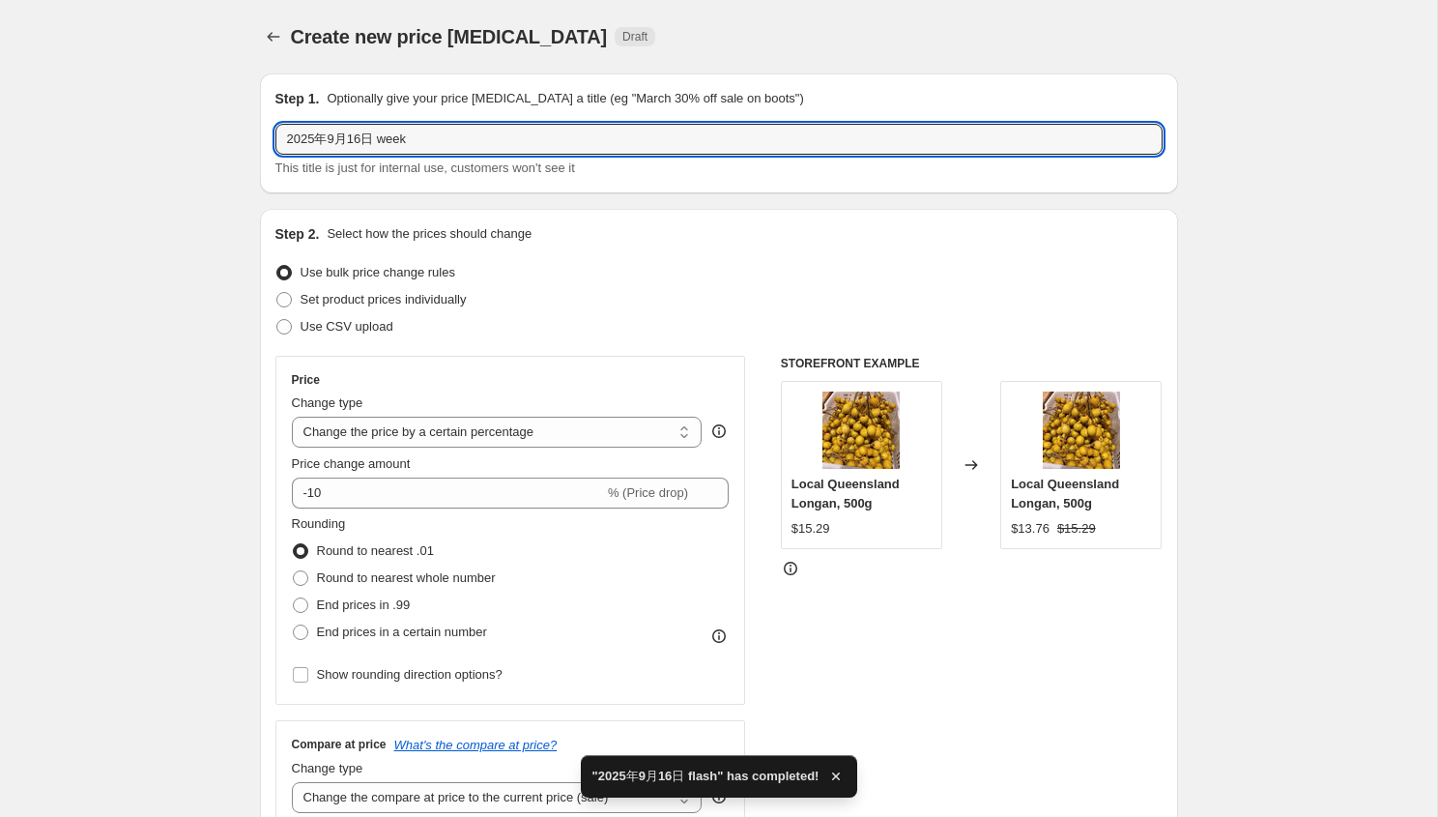
drag, startPoint x: 381, startPoint y: 136, endPoint x: 695, endPoint y: 198, distance: 320.1
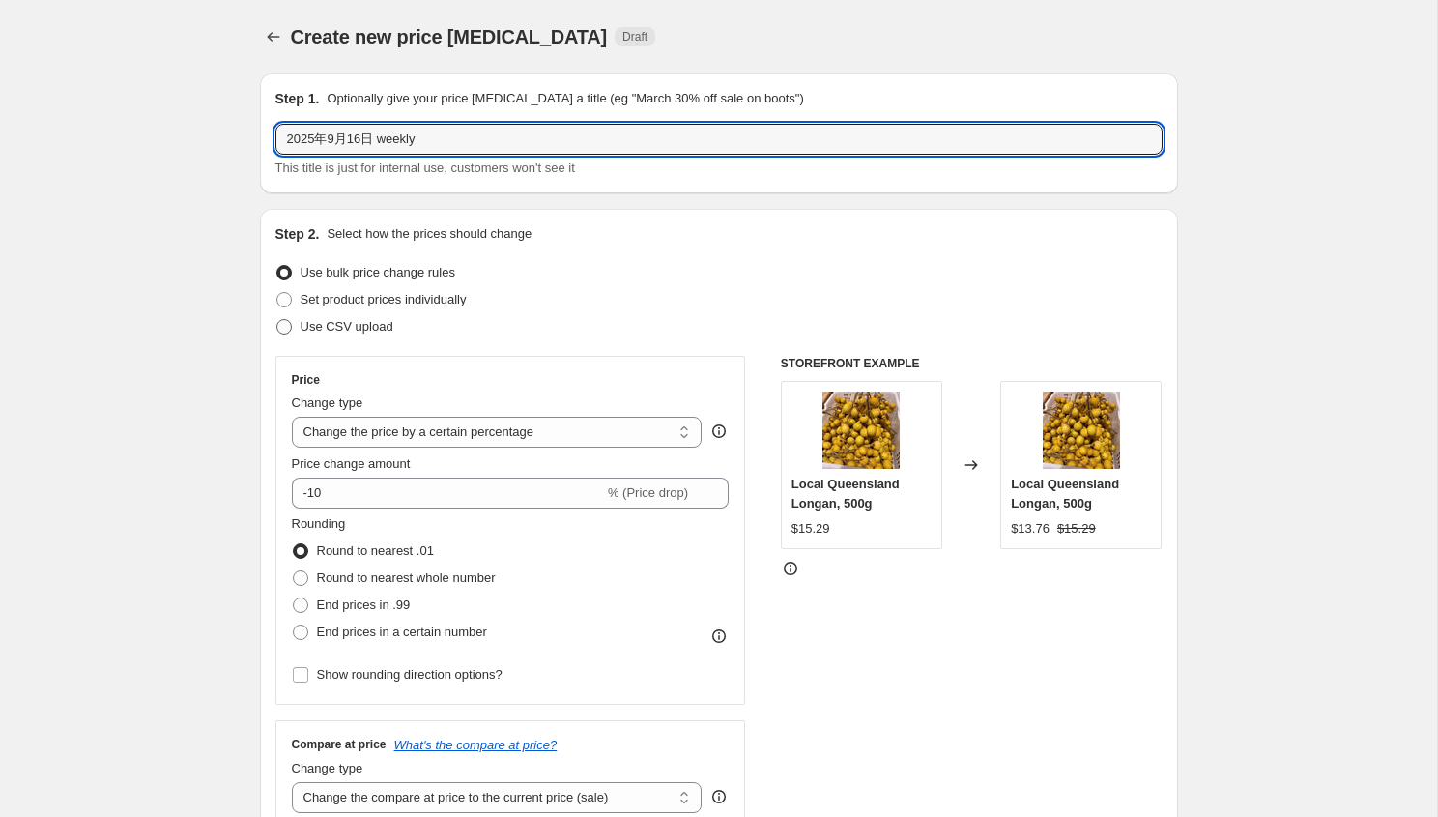
type input "2025年9月16日 weekly"
click at [380, 331] on span "Use CSV upload" at bounding box center [347, 326] width 93 height 14
click at [277, 320] on input "Use CSV upload" at bounding box center [276, 319] width 1 height 1
radio input "true"
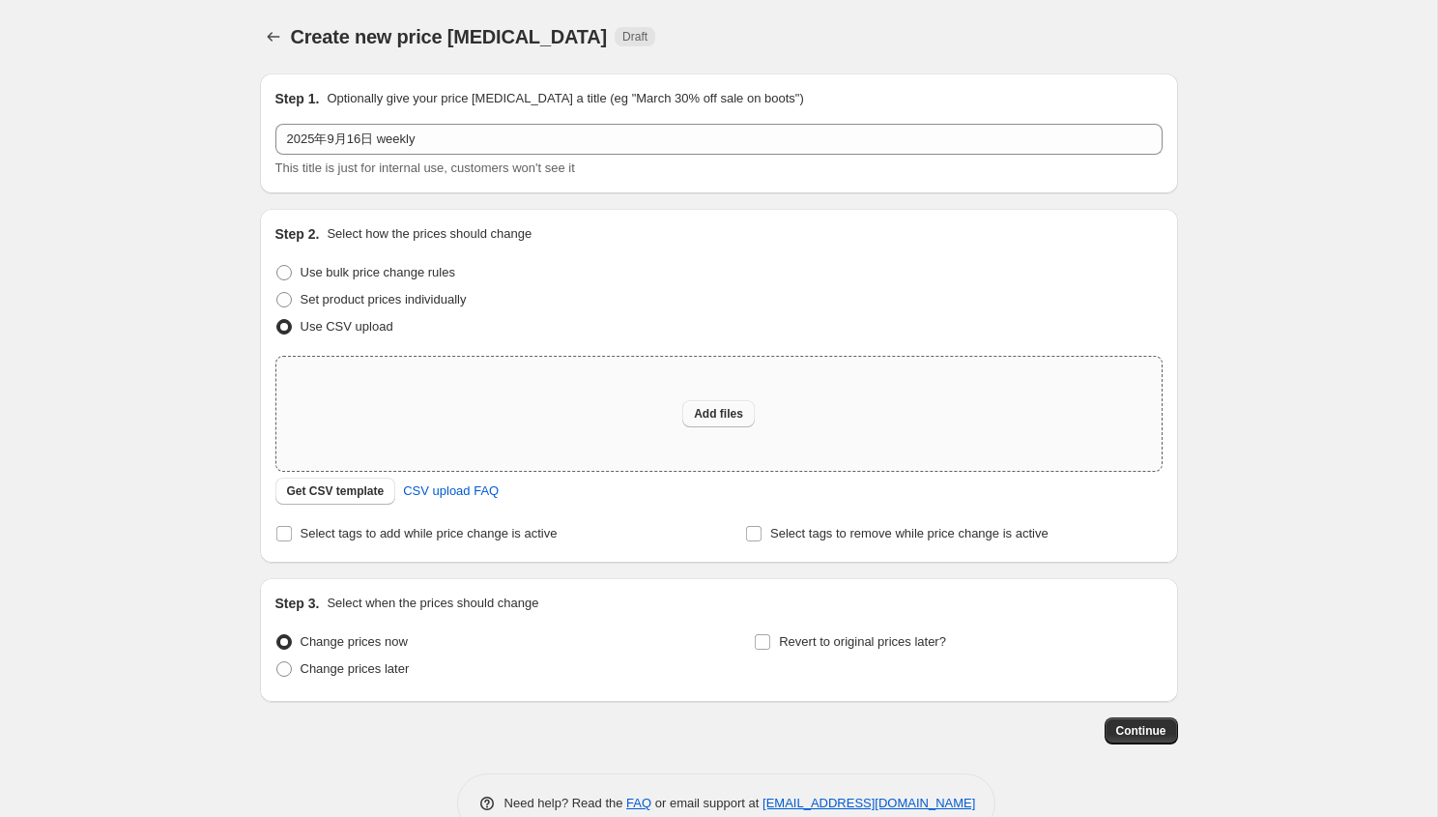
click at [701, 400] on button "Add files" at bounding box center [718, 413] width 72 height 27
type input "C:\fakepath\weekly-9.16.csv"
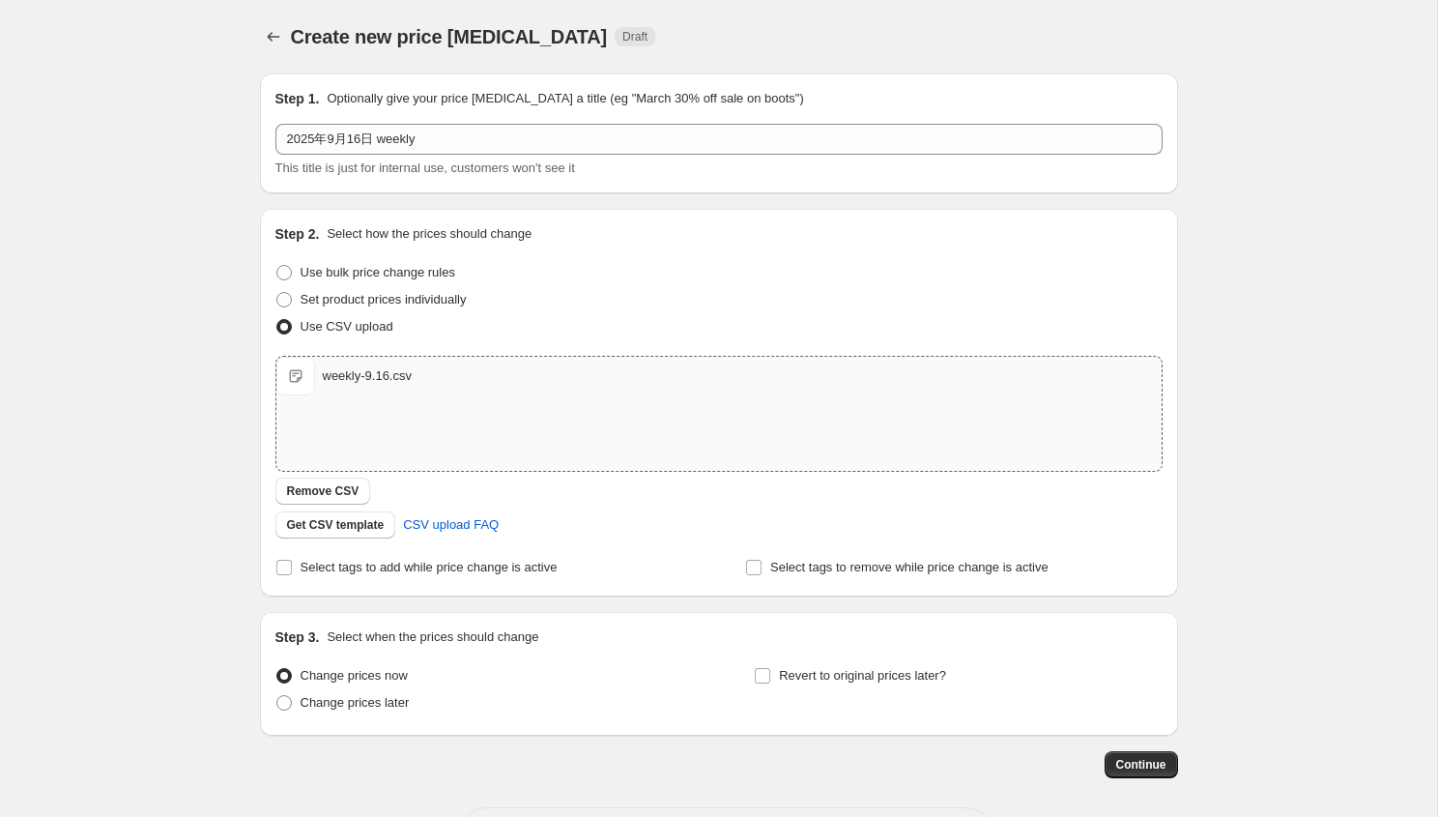
scroll to position [79, 0]
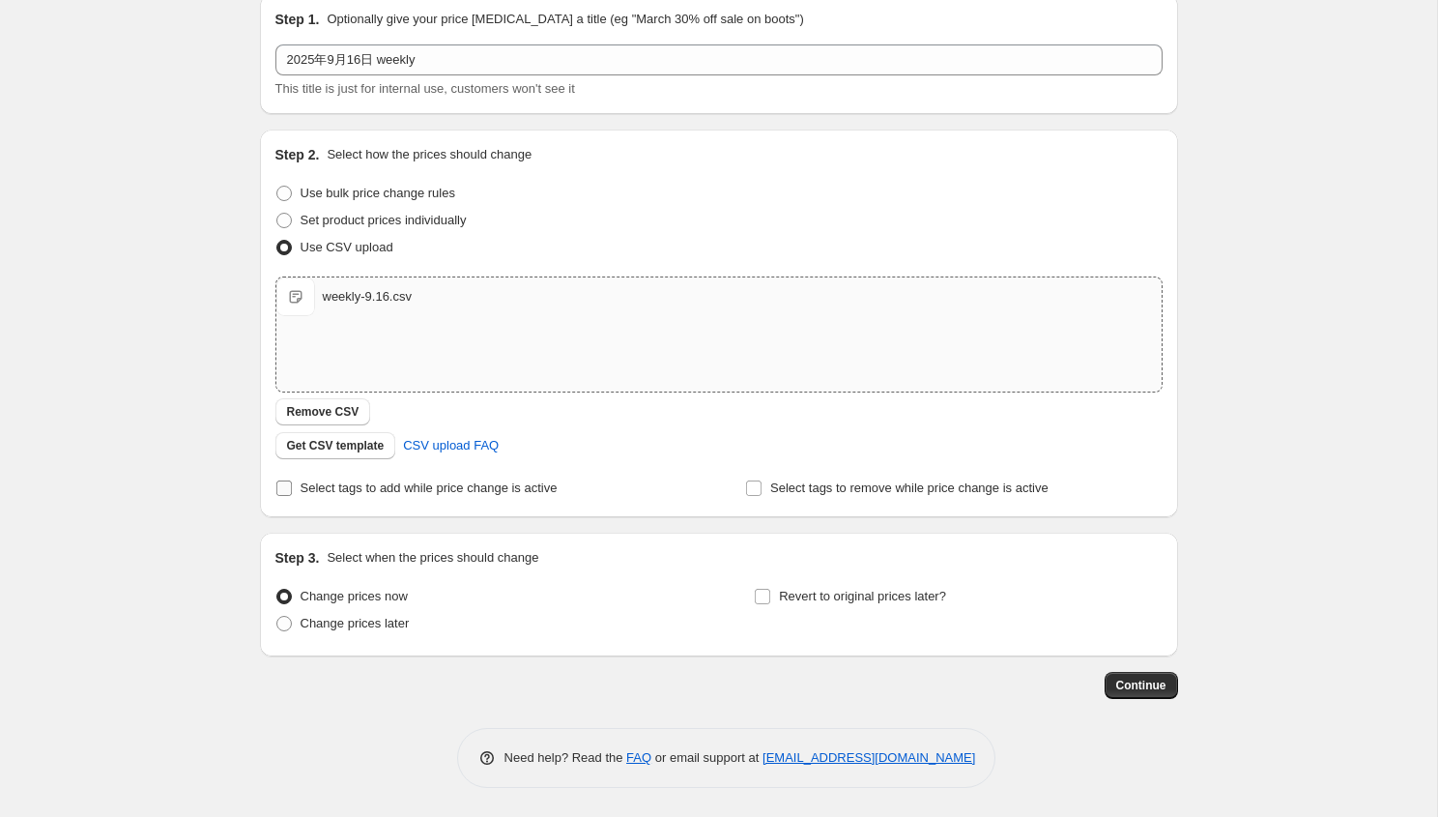
click at [420, 480] on span "Select tags to add while price change is active" at bounding box center [429, 487] width 257 height 14
click at [292, 480] on input "Select tags to add while price change is active" at bounding box center [283, 487] width 15 height 15
checkbox input "true"
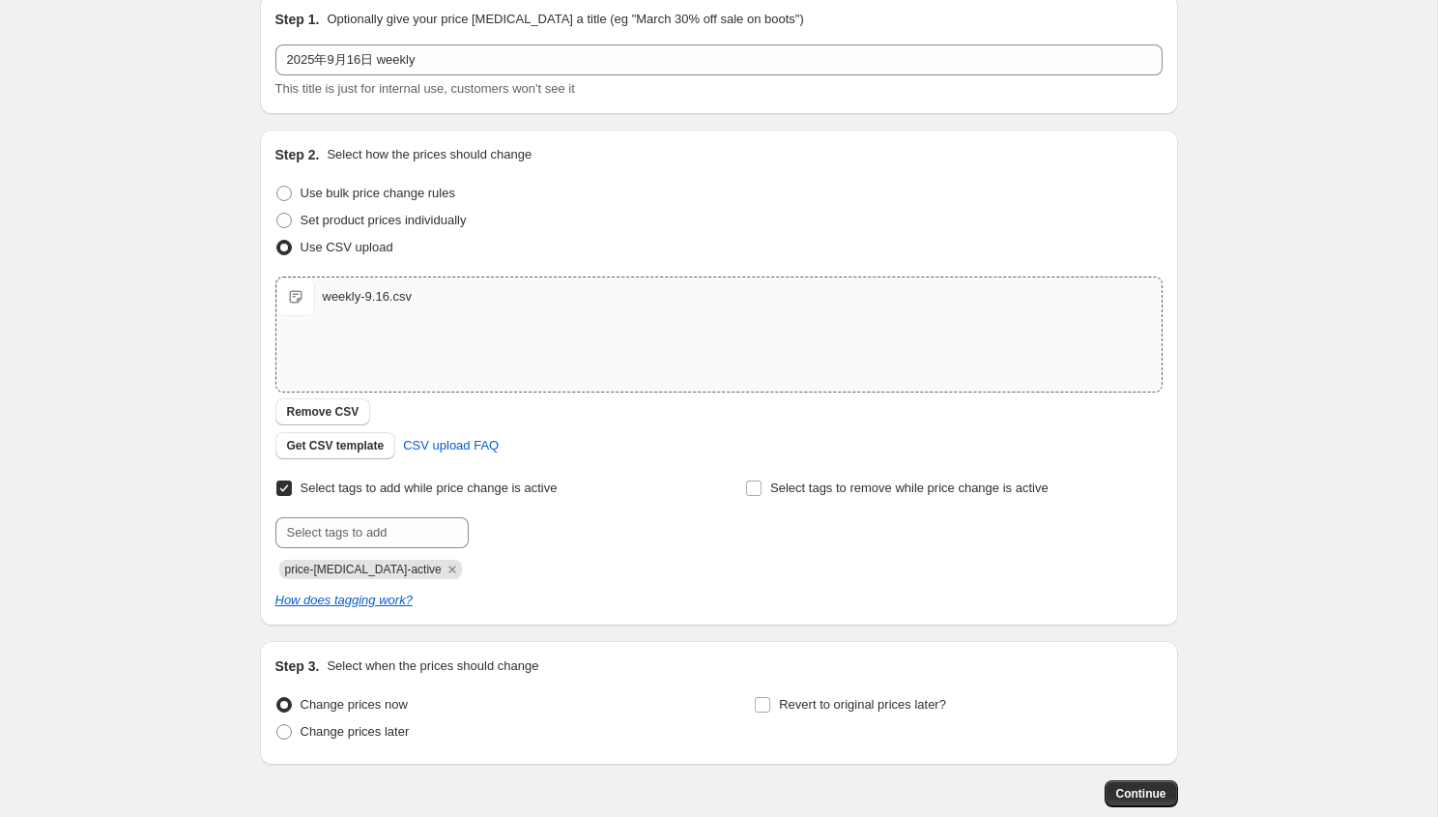
click at [420, 568] on span "price-[MEDICAL_DATA]-active" at bounding box center [370, 569] width 183 height 19
click at [444, 568] on icon "Remove price-change-job-active" at bounding box center [452, 569] width 17 height 17
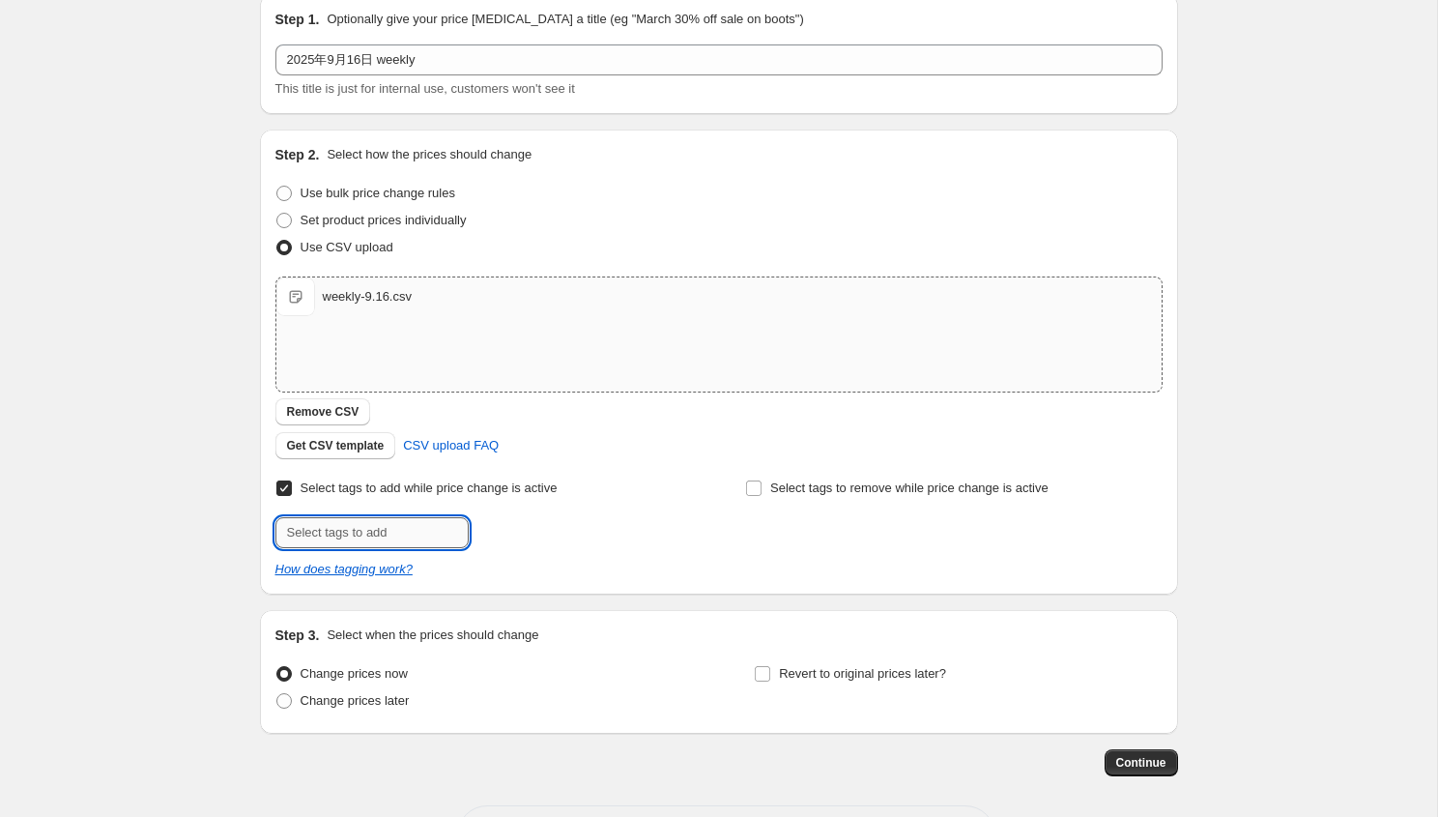
click at [407, 533] on input "text" at bounding box center [371, 532] width 193 height 31
type input "weekly-special"
click at [275, 130] on button "Submit" at bounding box center [302, 140] width 55 height 20
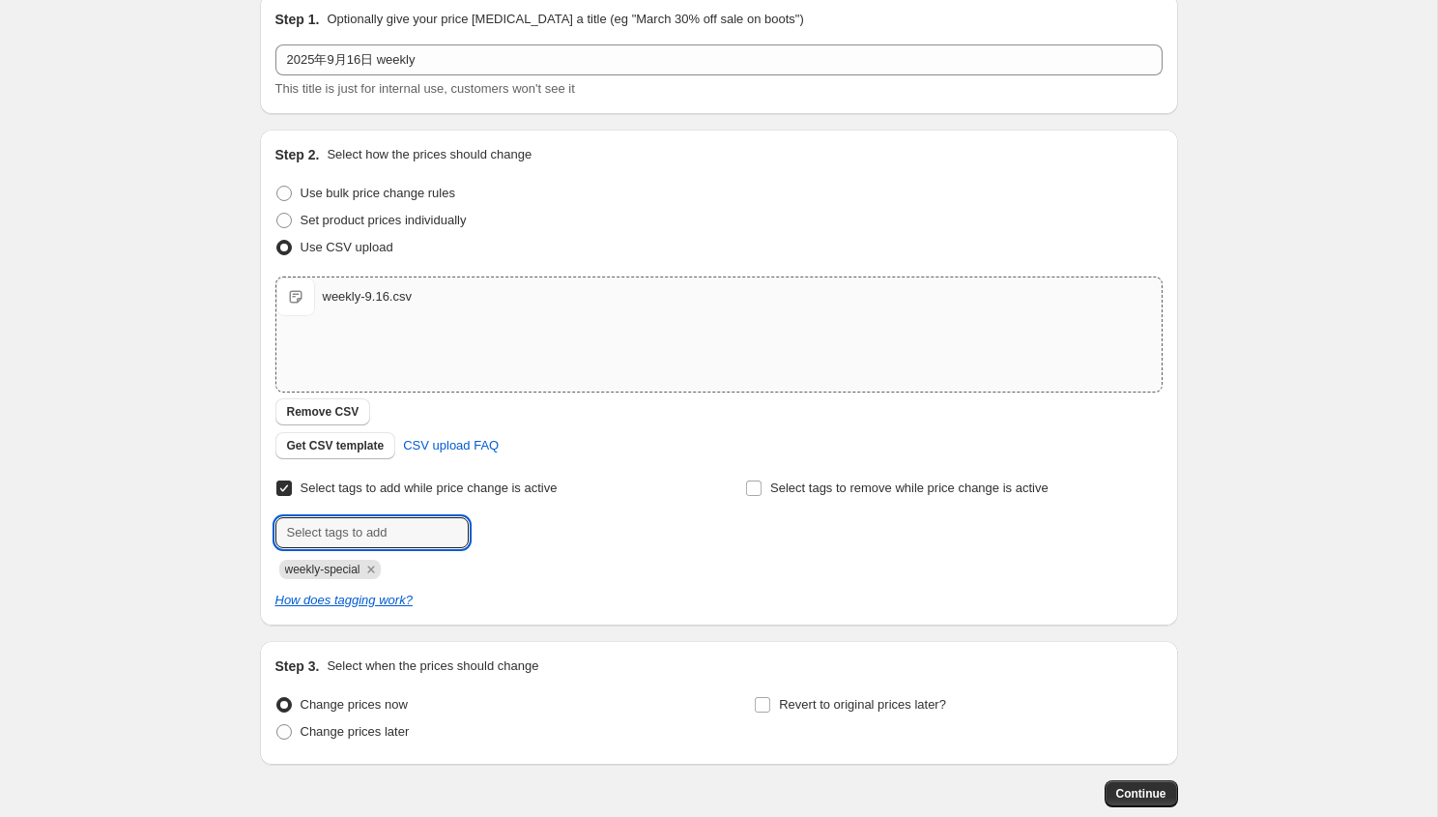
click at [726, 620] on div "Step 2. Select how the prices should change Use bulk price change rules Set pro…" at bounding box center [719, 378] width 918 height 496
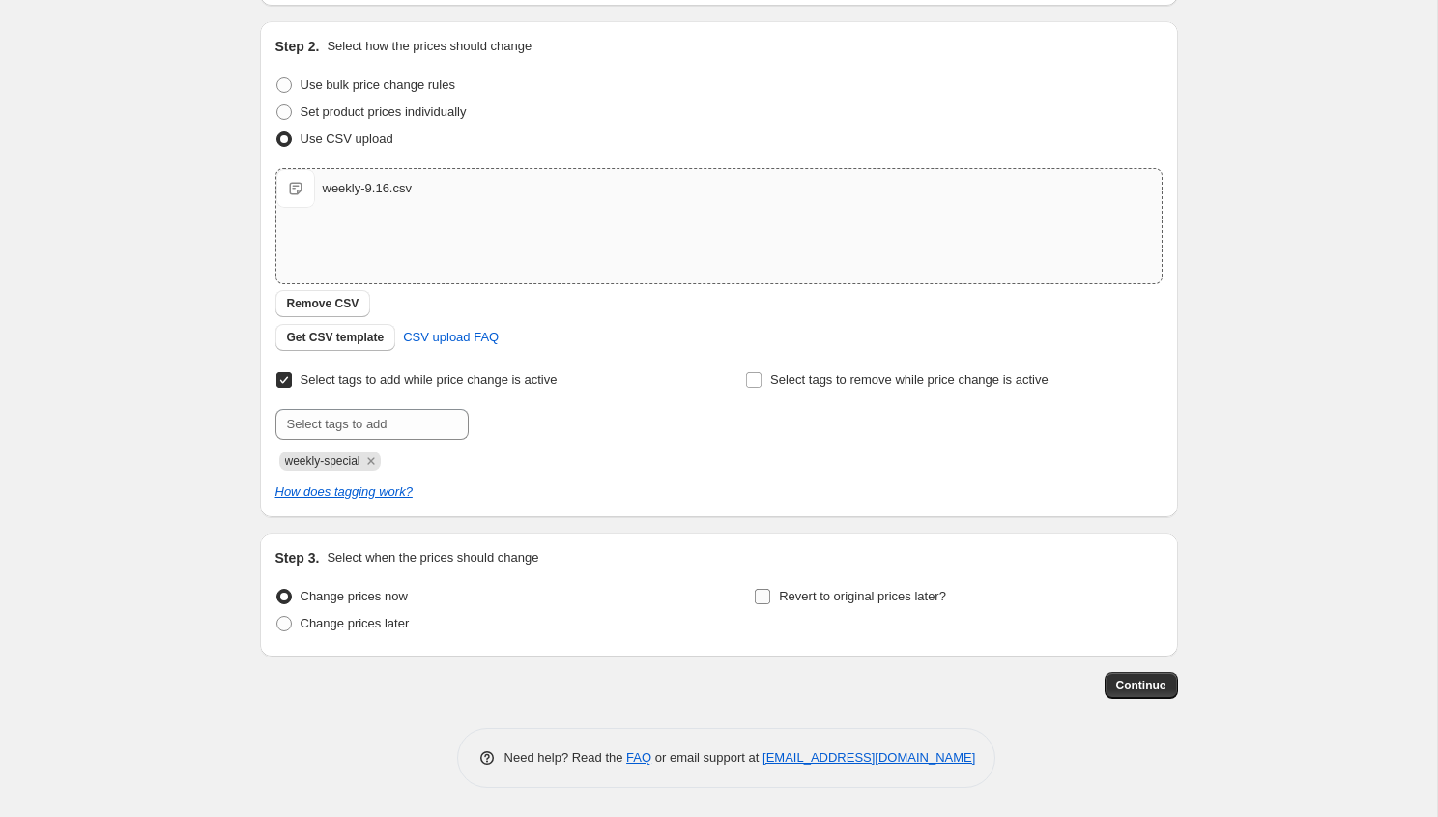
click at [770, 598] on span at bounding box center [762, 596] width 17 height 17
click at [770, 598] on input "Revert to original prices later?" at bounding box center [762, 596] width 15 height 15
checkbox input "true"
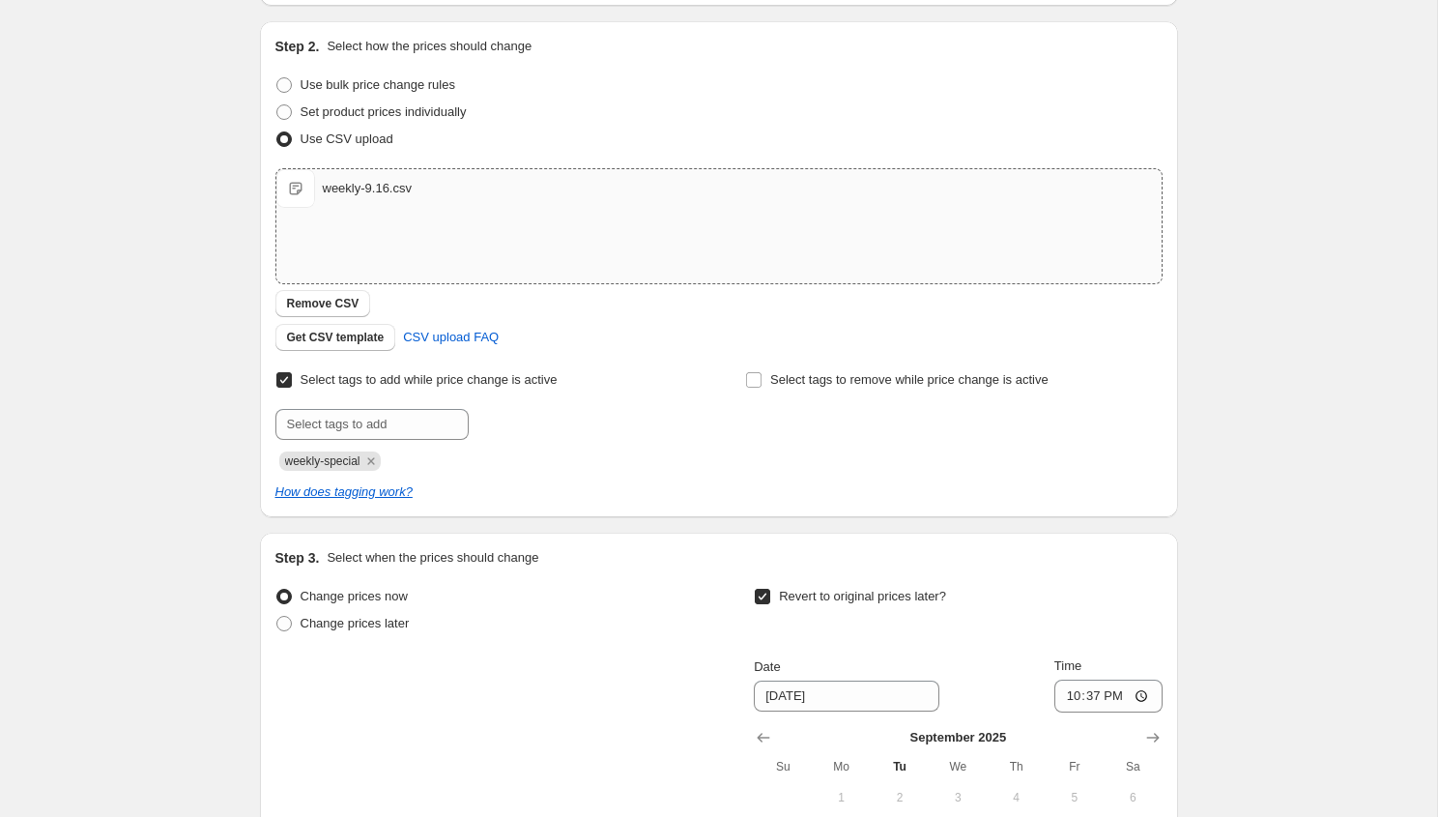
scroll to position [518, 0]
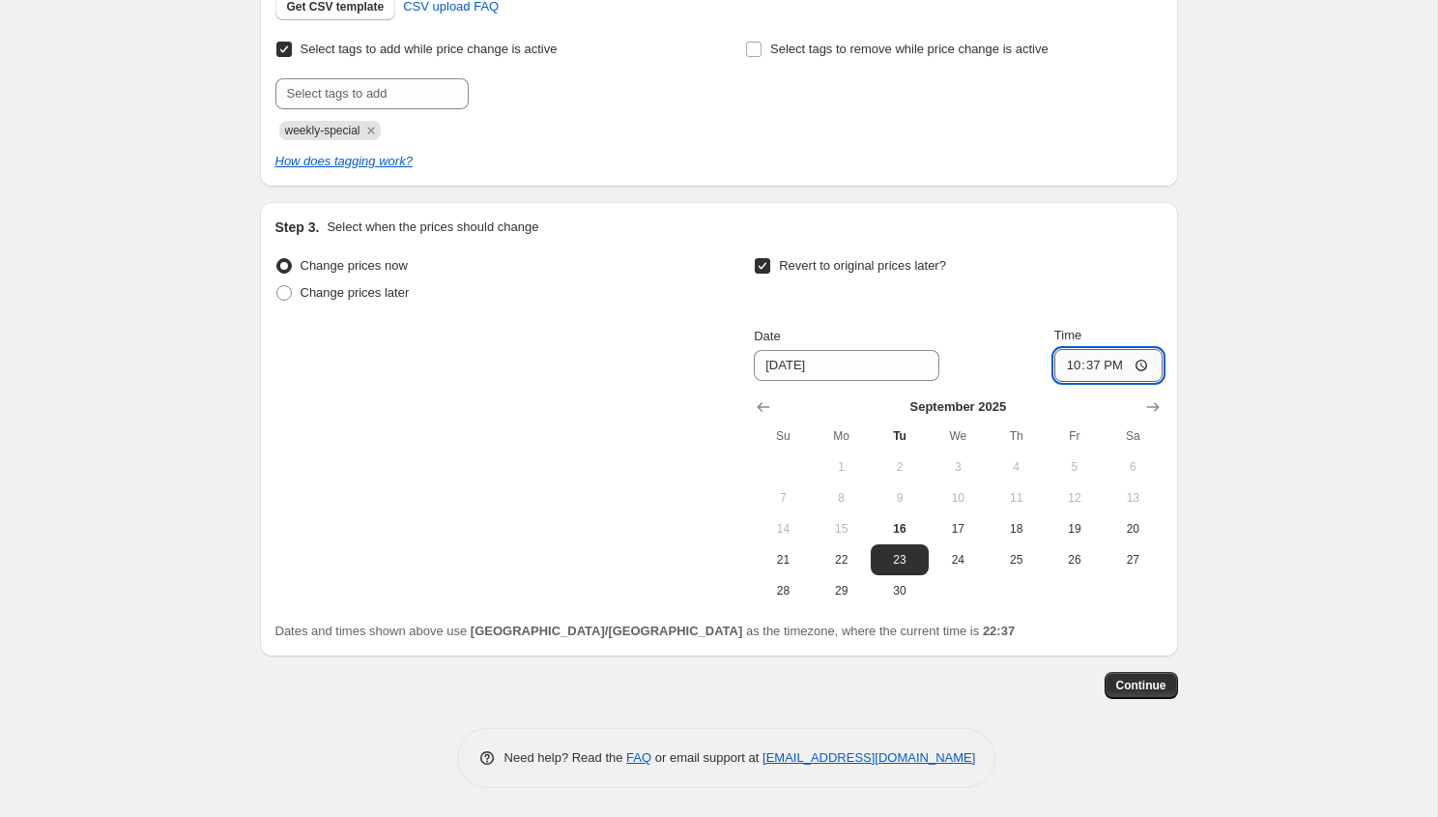
click at [1117, 373] on input "22:37" at bounding box center [1108, 365] width 108 height 33
click at [1116, 359] on input "22:37" at bounding box center [1108, 365] width 108 height 33
type input "22:00"
click at [1321, 513] on div "Create new price [MEDICAL_DATA]. This page is ready Create new price [MEDICAL_D…" at bounding box center [718, 149] width 1437 height 1335
click at [1139, 679] on span "Continue" at bounding box center [1141, 684] width 50 height 15
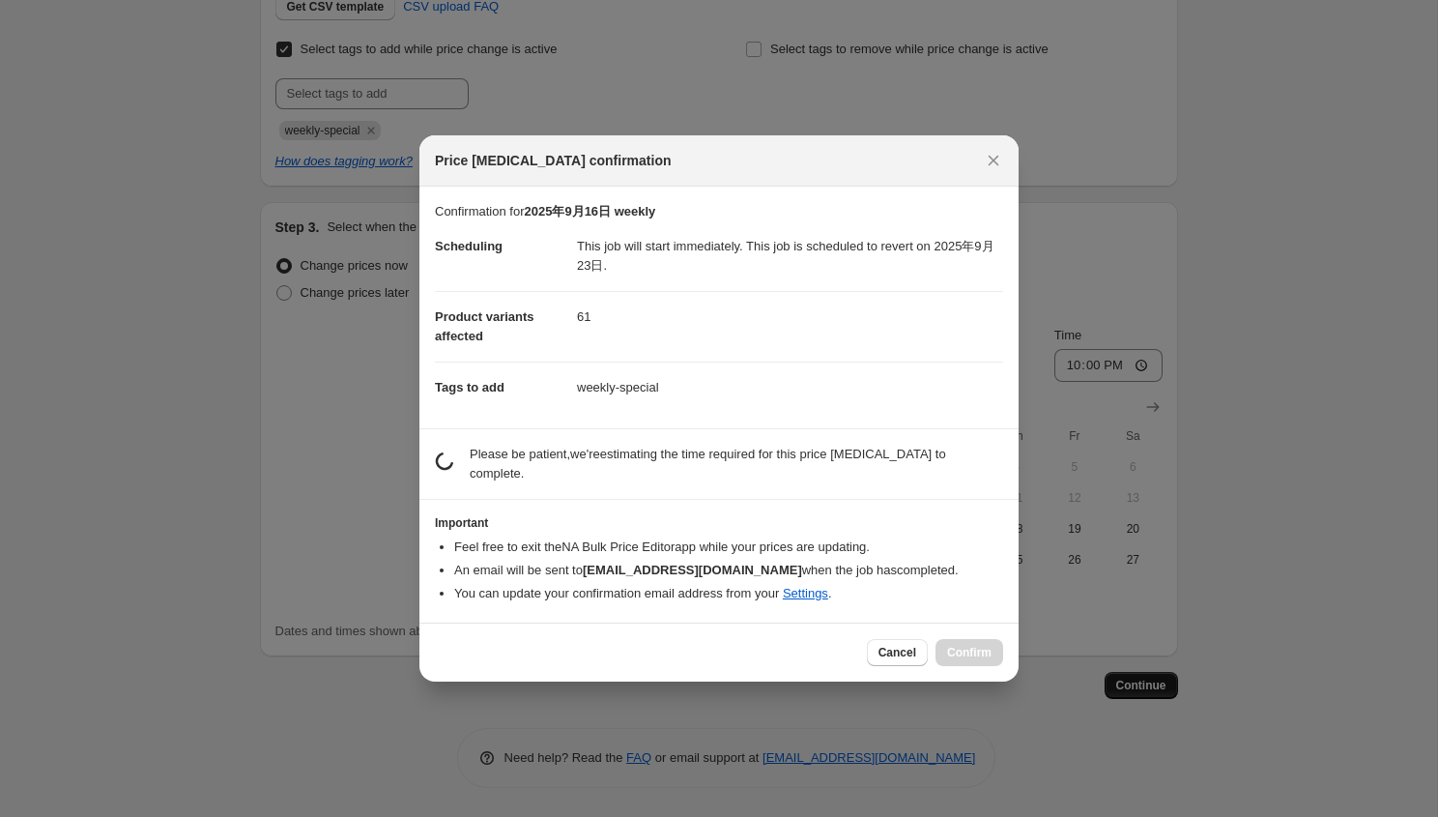
scroll to position [0, 0]
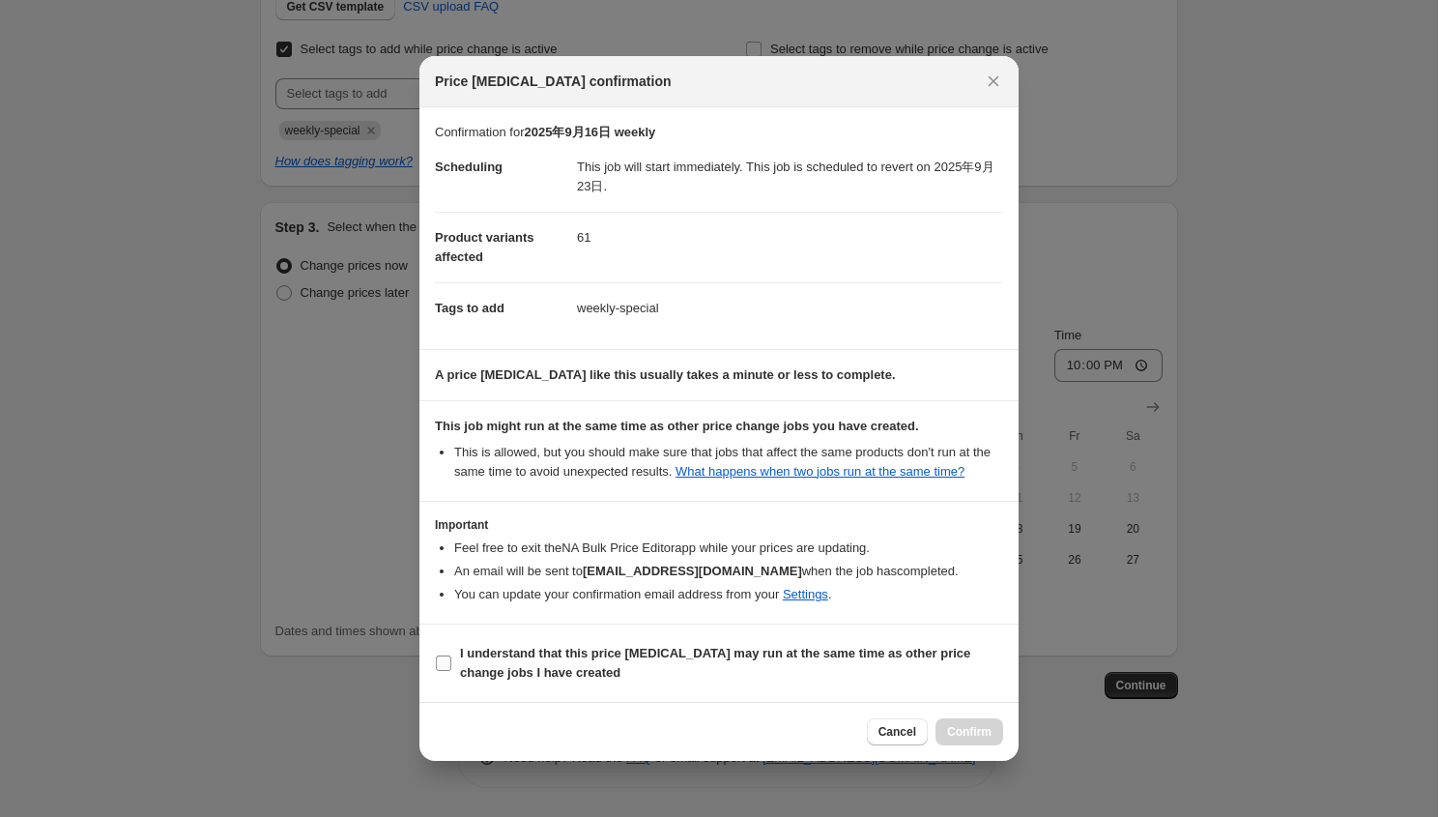
click at [694, 663] on b "I understand that this price [MEDICAL_DATA] may run at the same time as other p…" at bounding box center [715, 663] width 510 height 34
click at [451, 663] on input "I understand that this price [MEDICAL_DATA] may run at the same time as other p…" at bounding box center [443, 662] width 15 height 15
checkbox input "true"
click at [979, 745] on button "Confirm" at bounding box center [970, 731] width 68 height 27
